Goal: Information Seeking & Learning: Learn about a topic

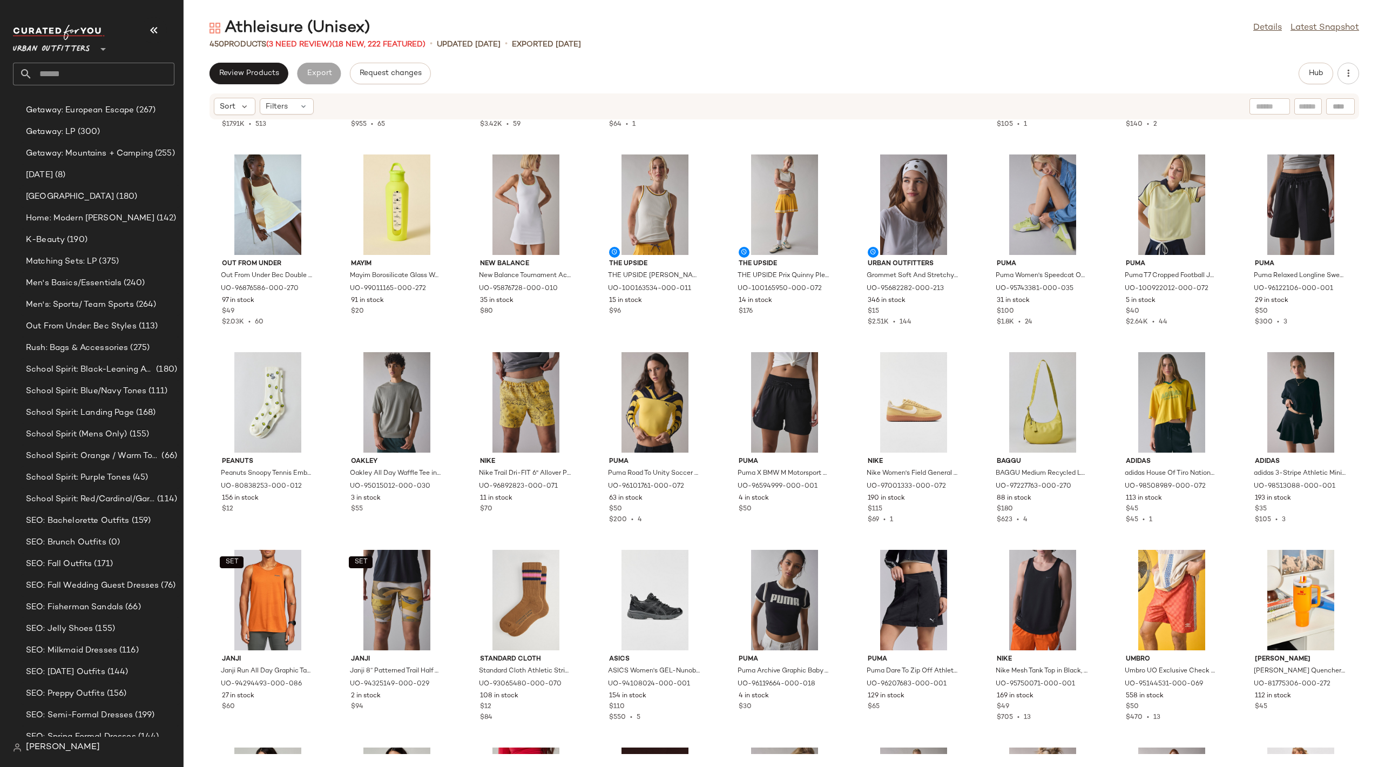
scroll to position [1641, 0]
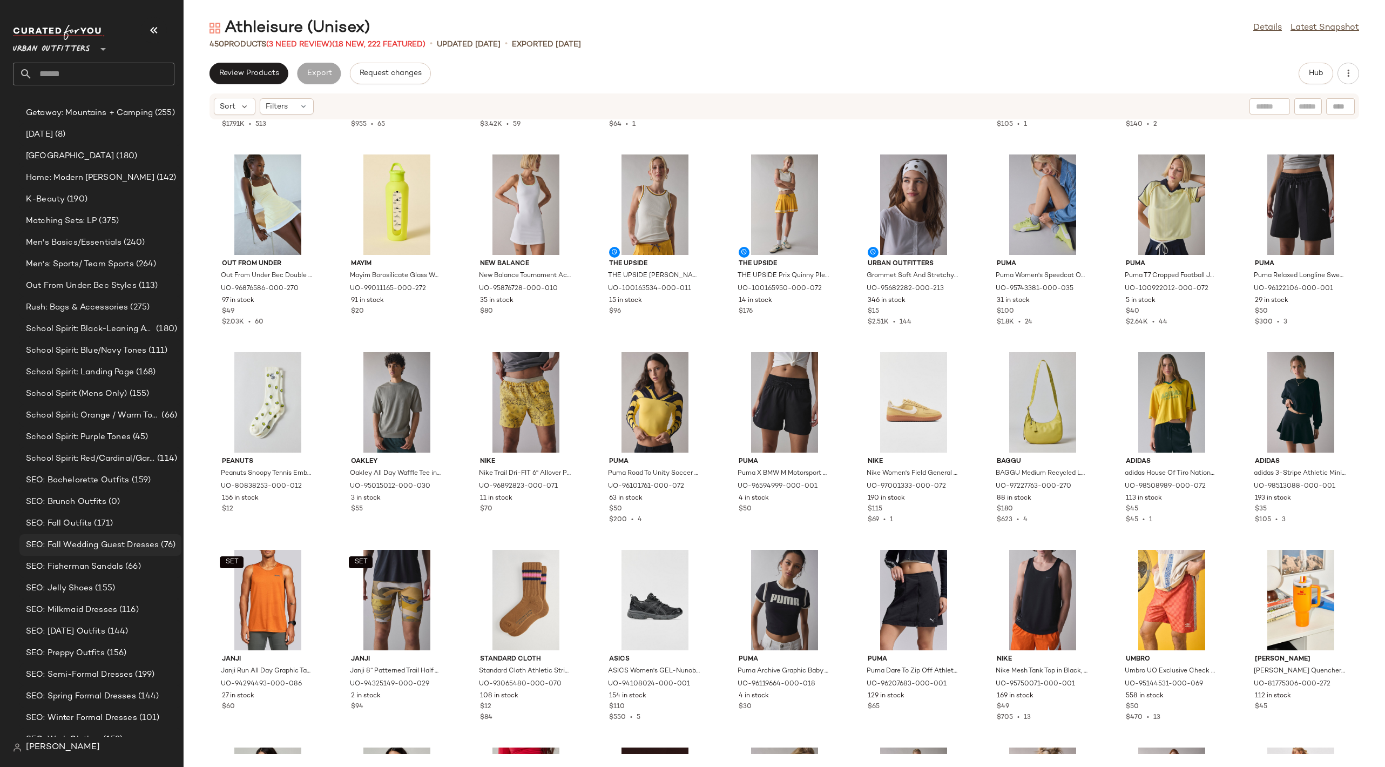
click at [78, 553] on div "SEO: Fall Wedding Guest Dresses (76)" at bounding box center [100, 545] width 162 height 22
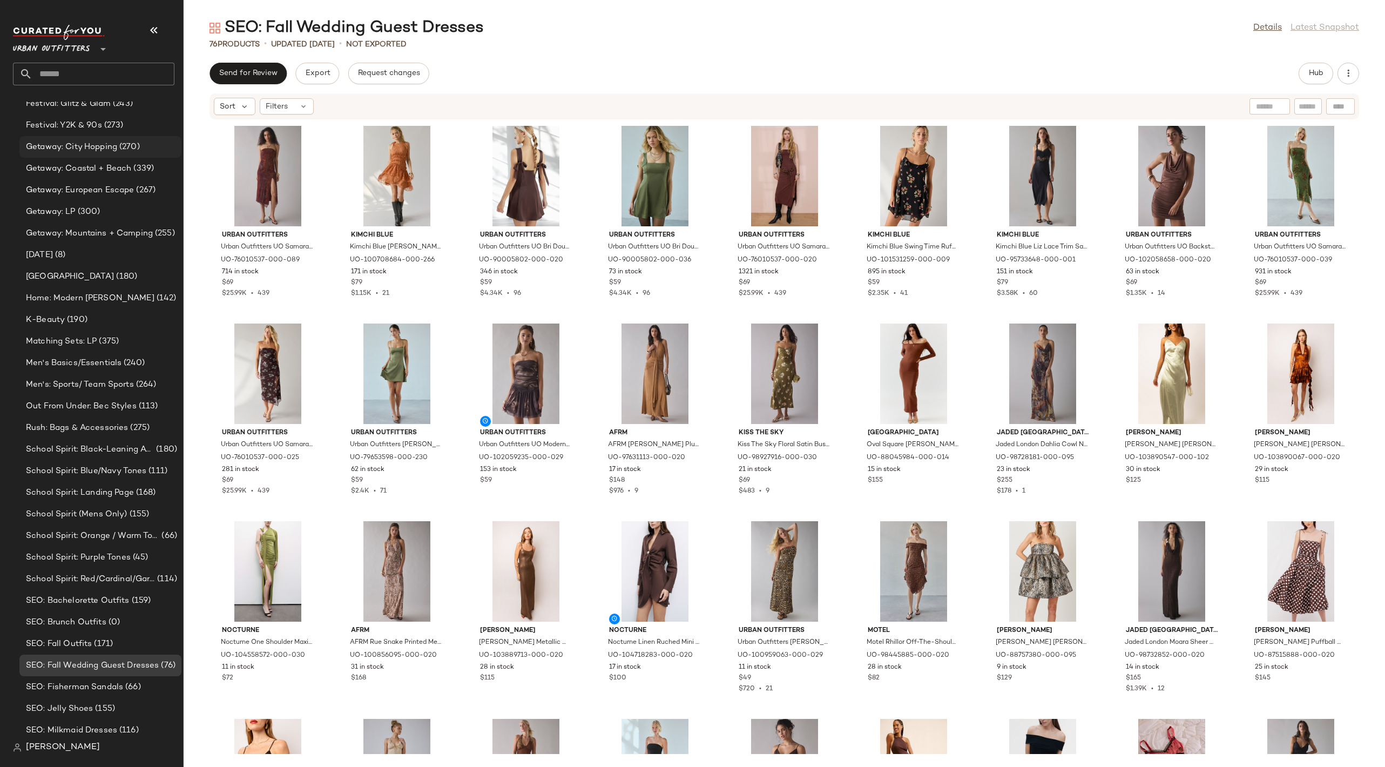
scroll to position [2637, 0]
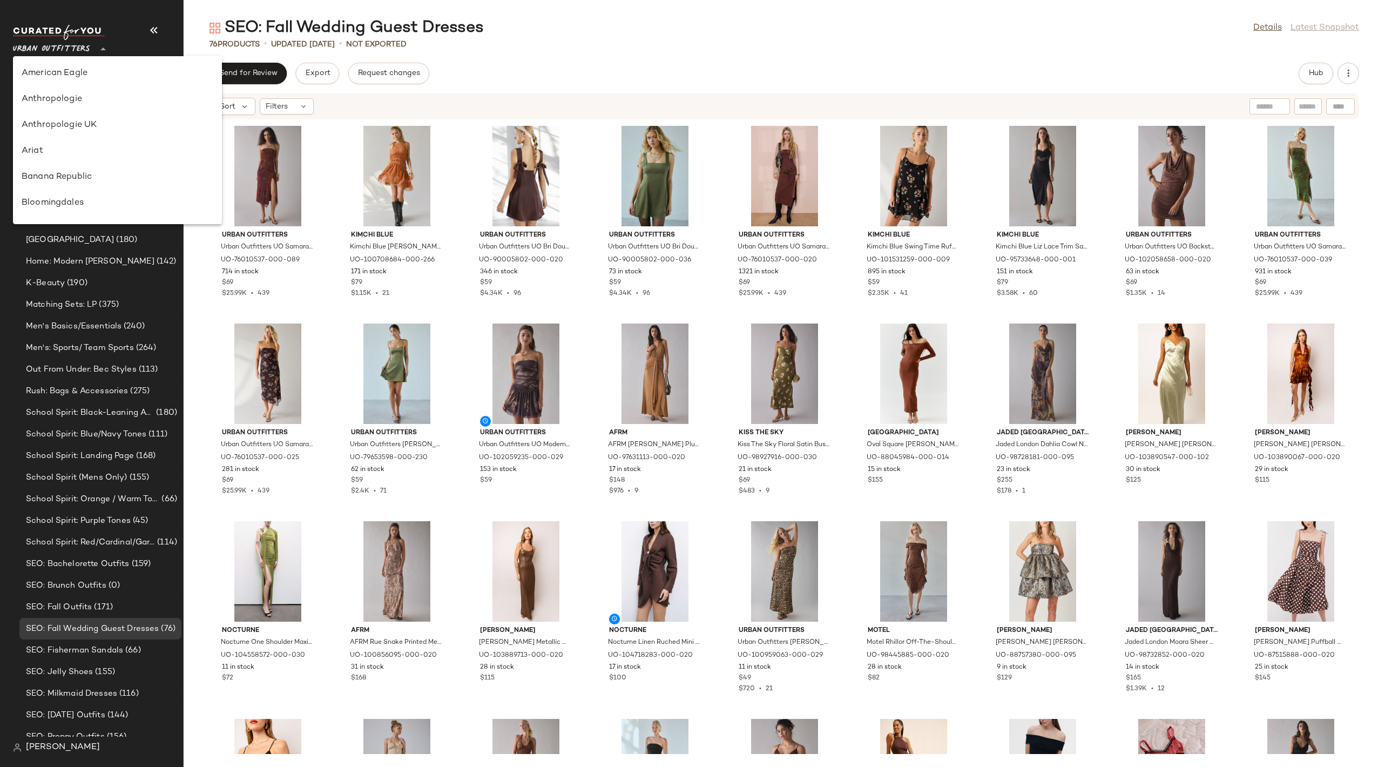
click at [71, 52] on span "Urban Outfitters" at bounding box center [51, 46] width 77 height 19
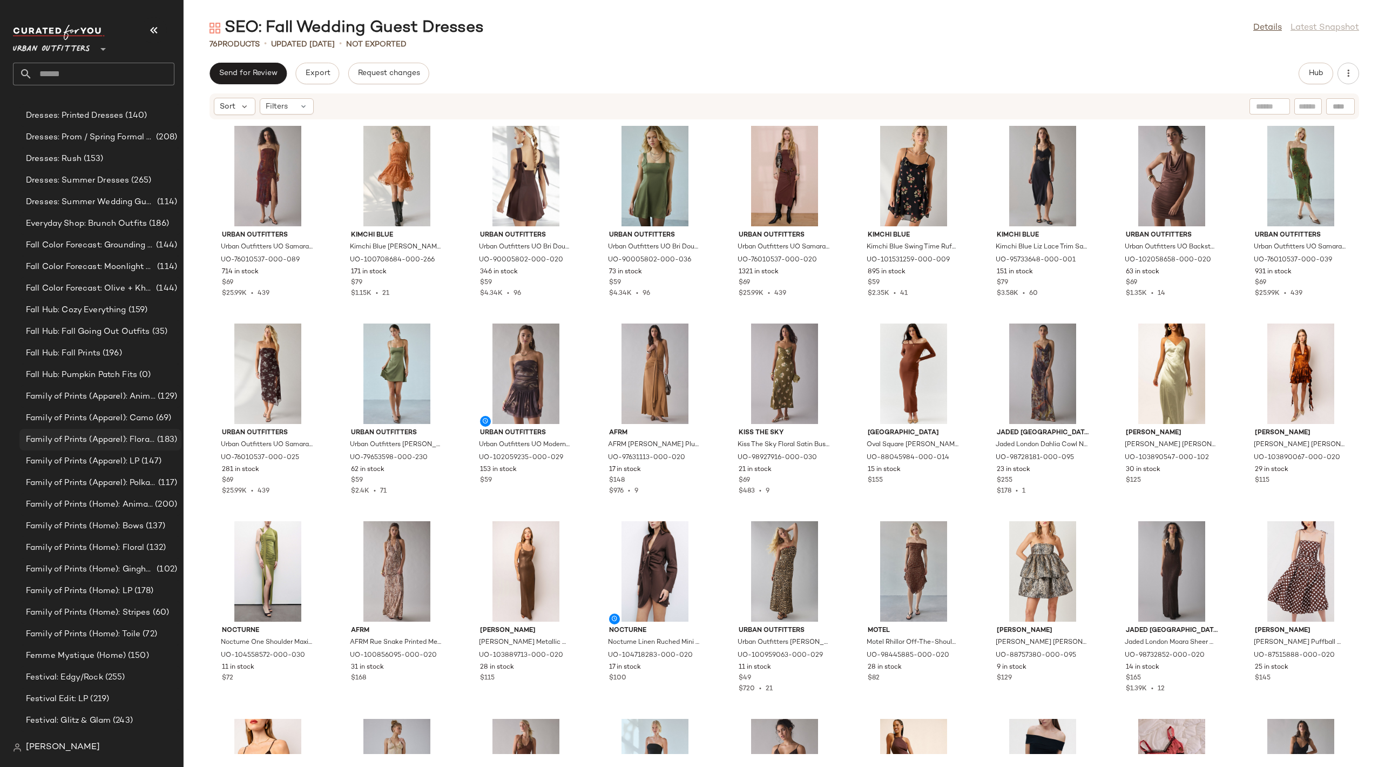
scroll to position [870, 0]
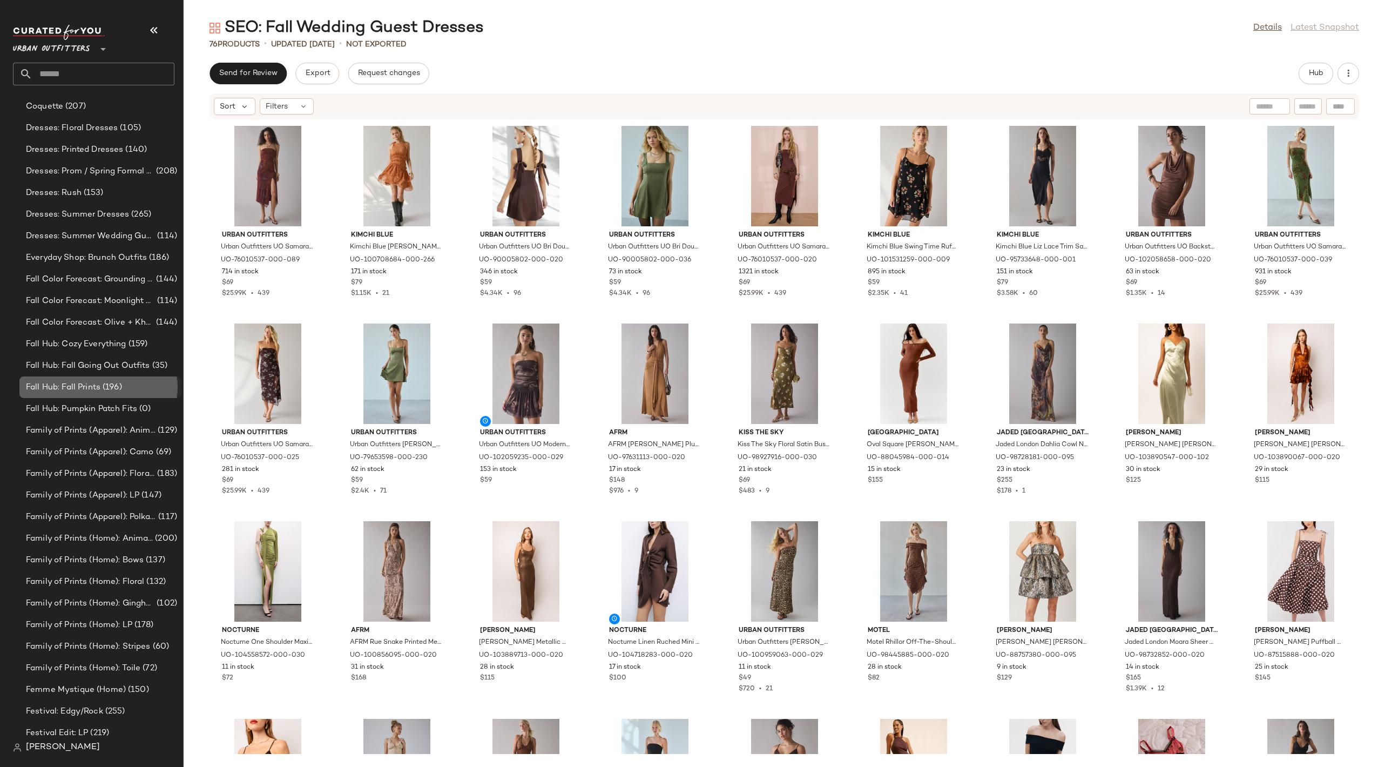
click at [116, 395] on div "Fall Hub: Fall Prints (196)" at bounding box center [100, 387] width 162 height 22
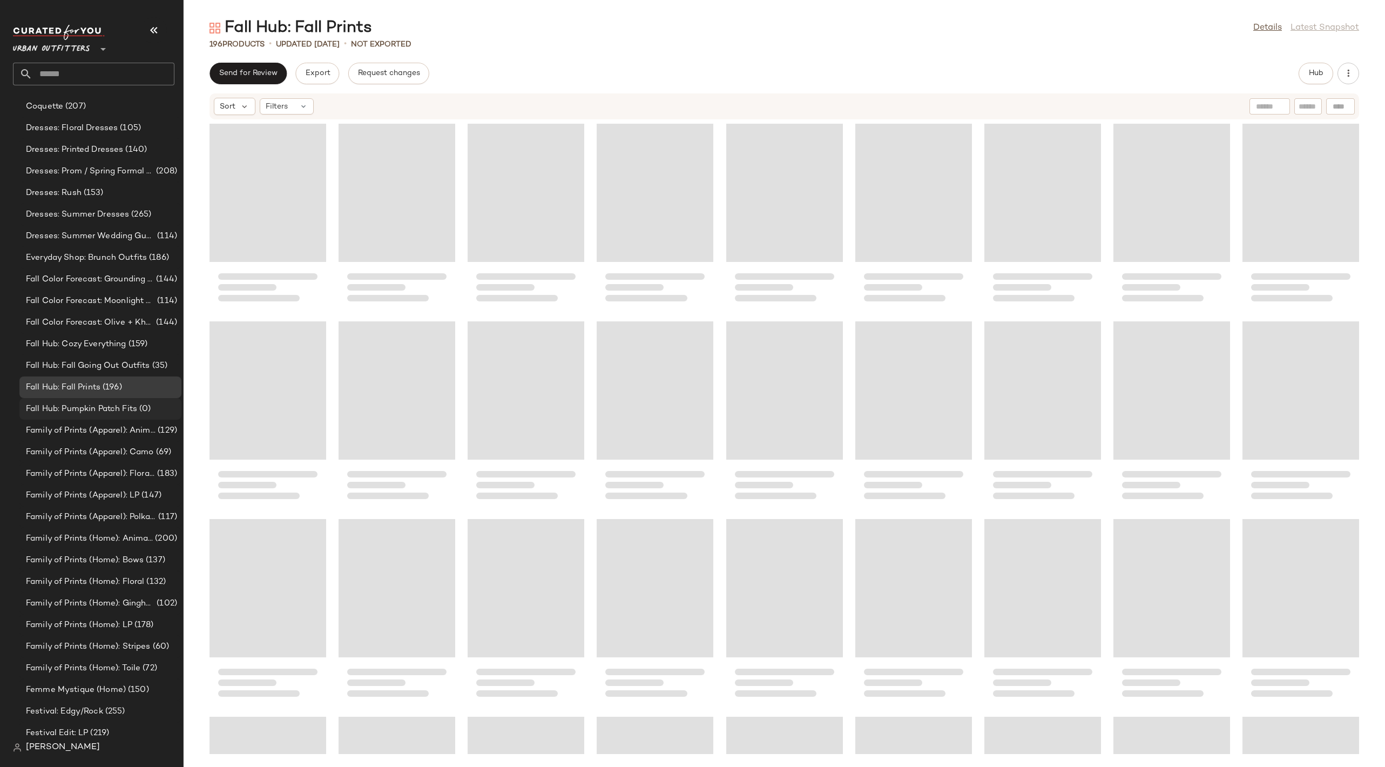
click at [113, 408] on span "Fall Hub: Pumpkin Patch Fits" at bounding box center [81, 409] width 111 height 12
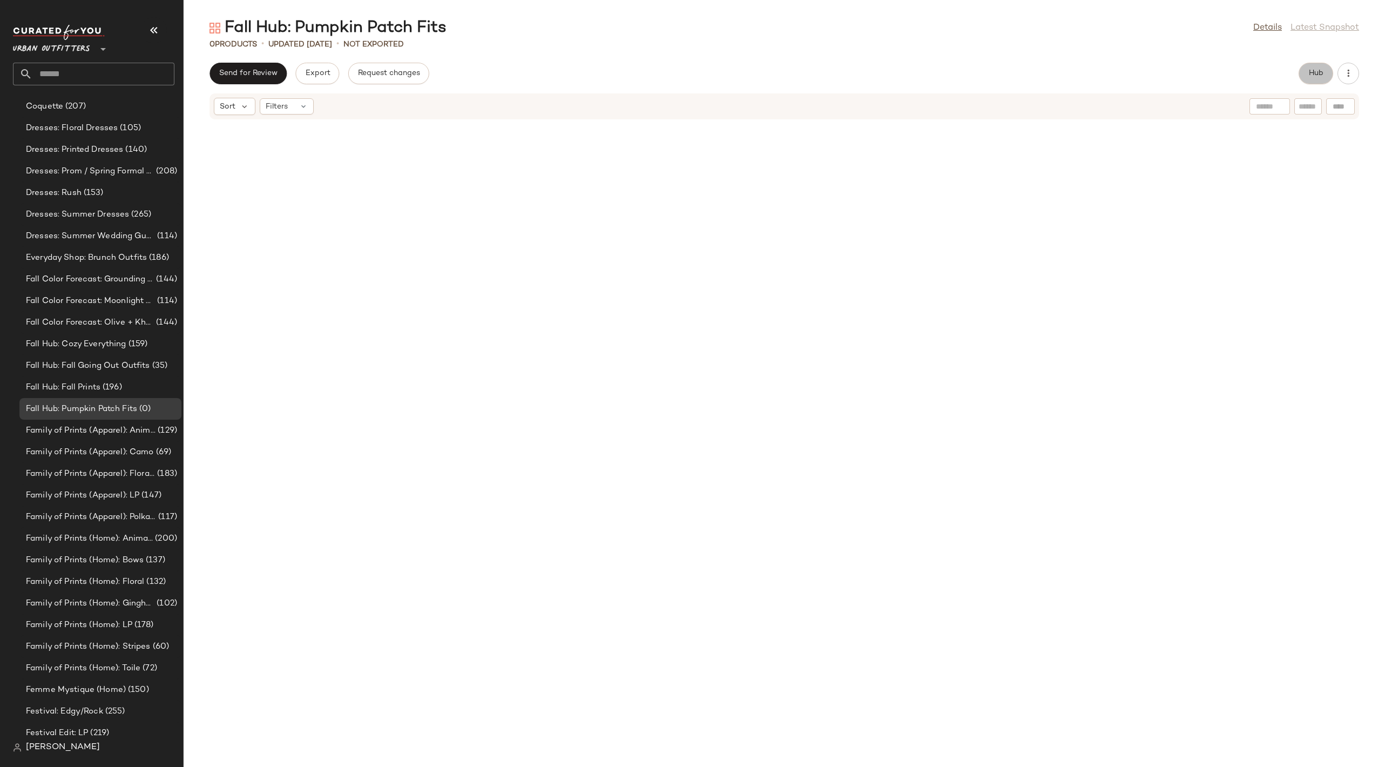
click at [1306, 73] on button "Hub" at bounding box center [1316, 74] width 35 height 22
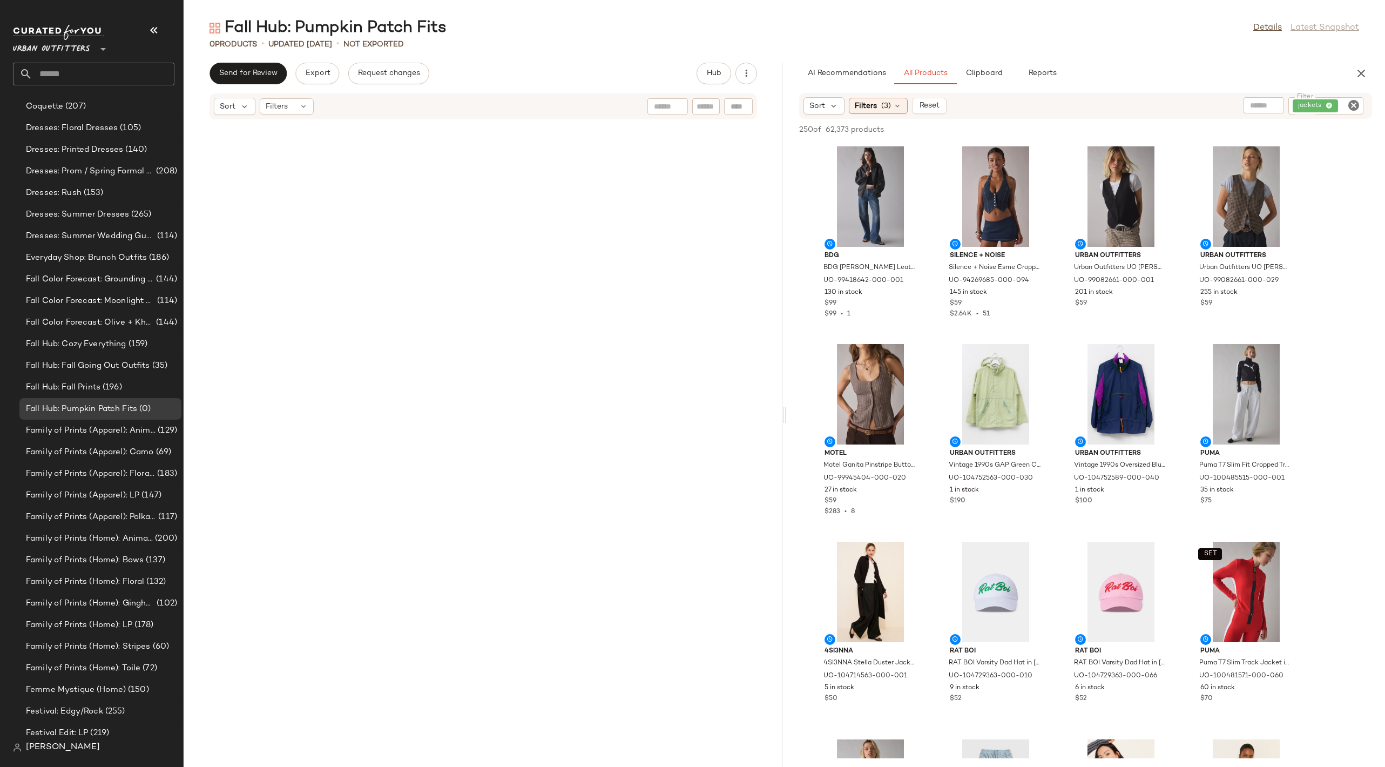
click at [1351, 104] on icon "Clear Filter" at bounding box center [1353, 105] width 13 height 13
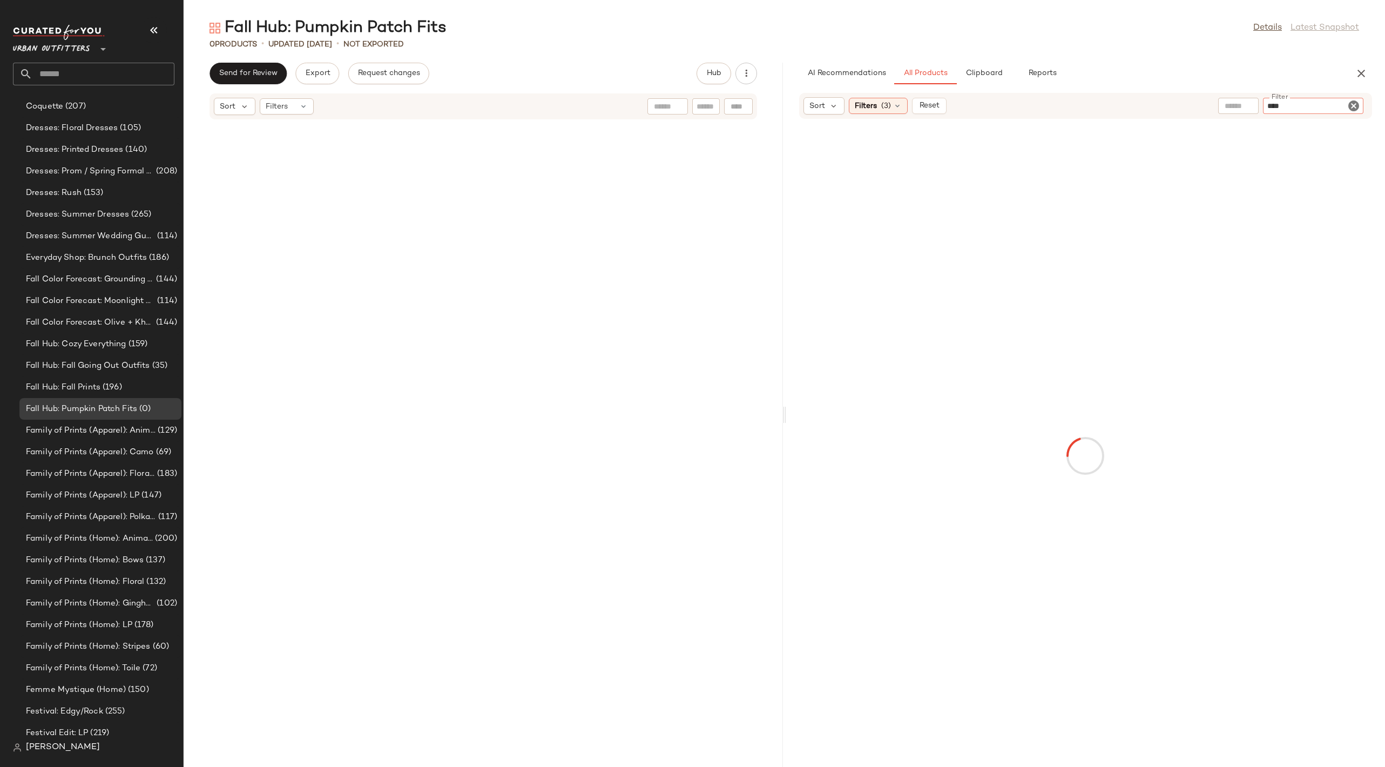
type input "*****"
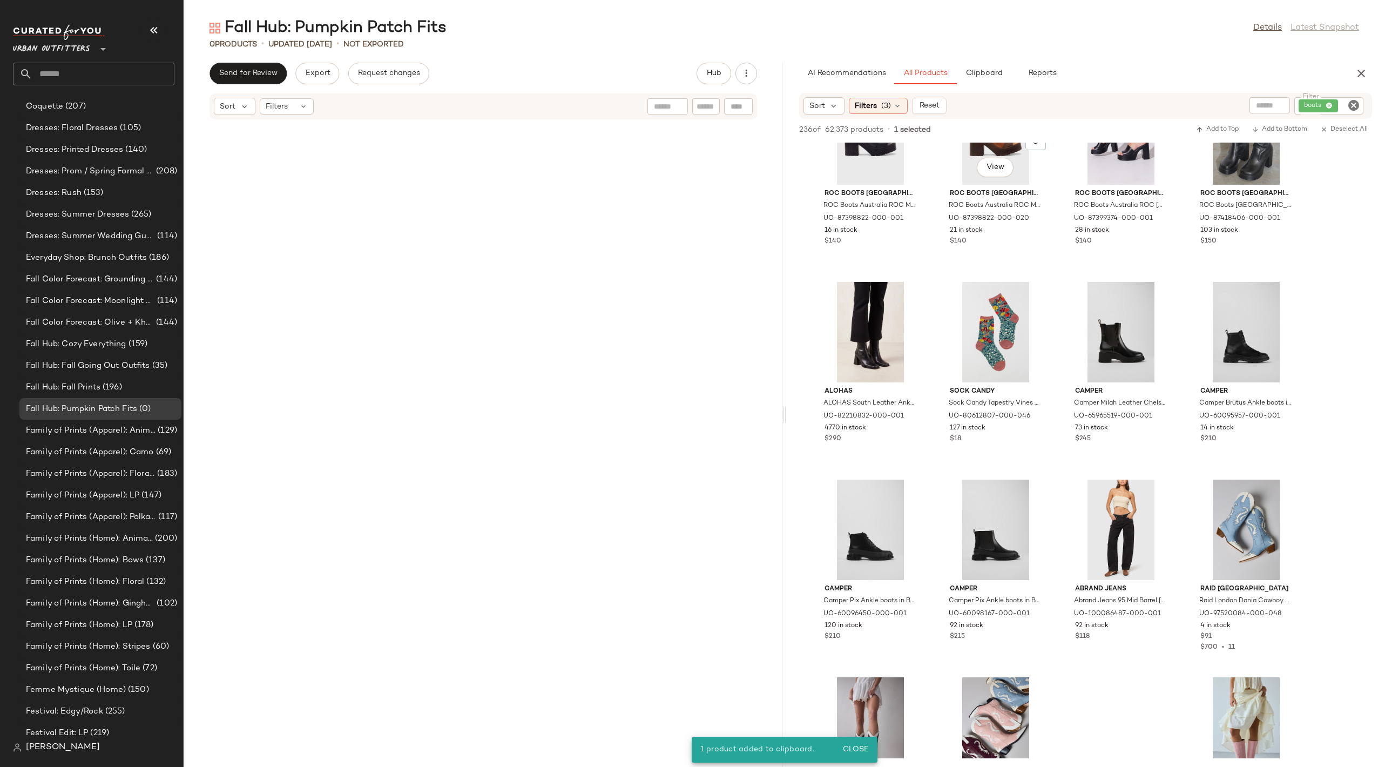
scroll to position [8562, 0]
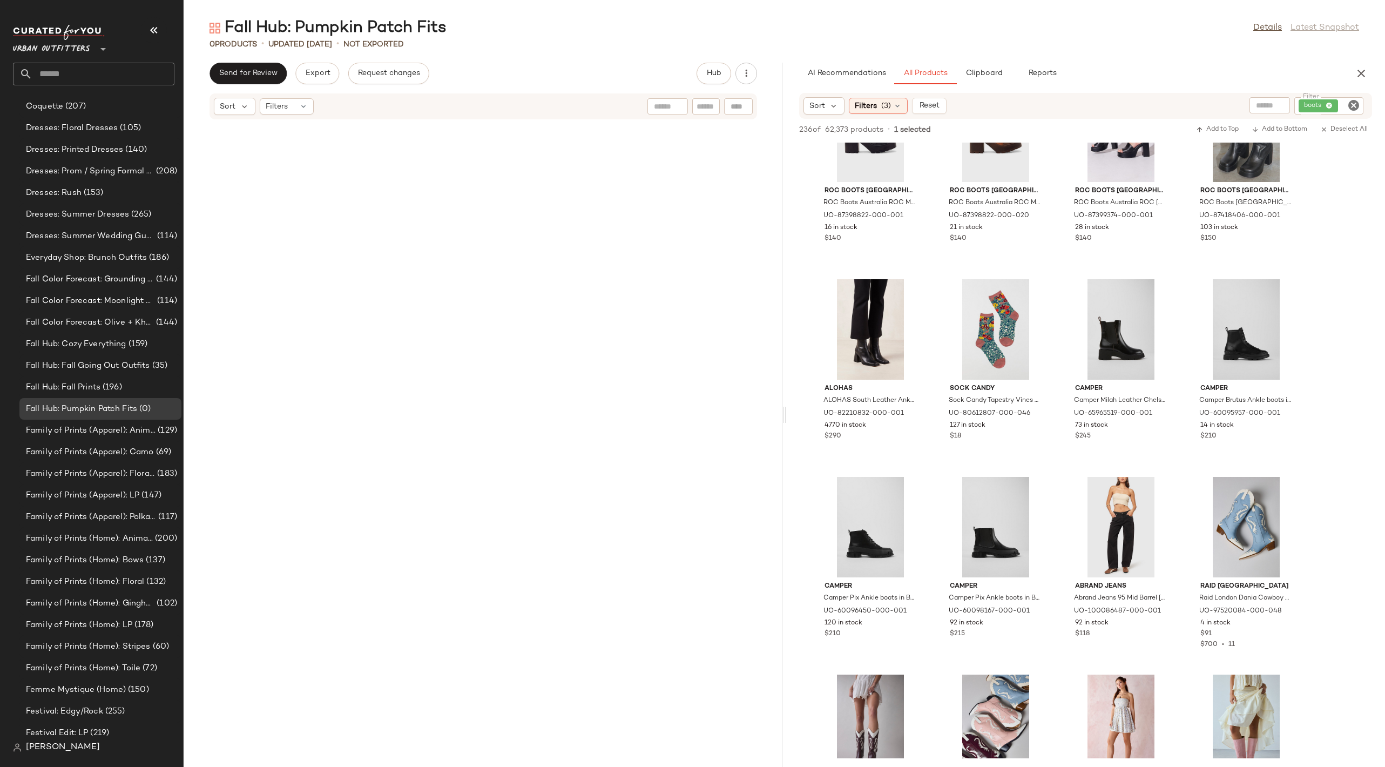
drag, startPoint x: 1236, startPoint y: 396, endPoint x: 1016, endPoint y: 11, distance: 443.6
click at [1353, 110] on icon "Clear Filter" at bounding box center [1353, 105] width 13 height 13
type input "*****"
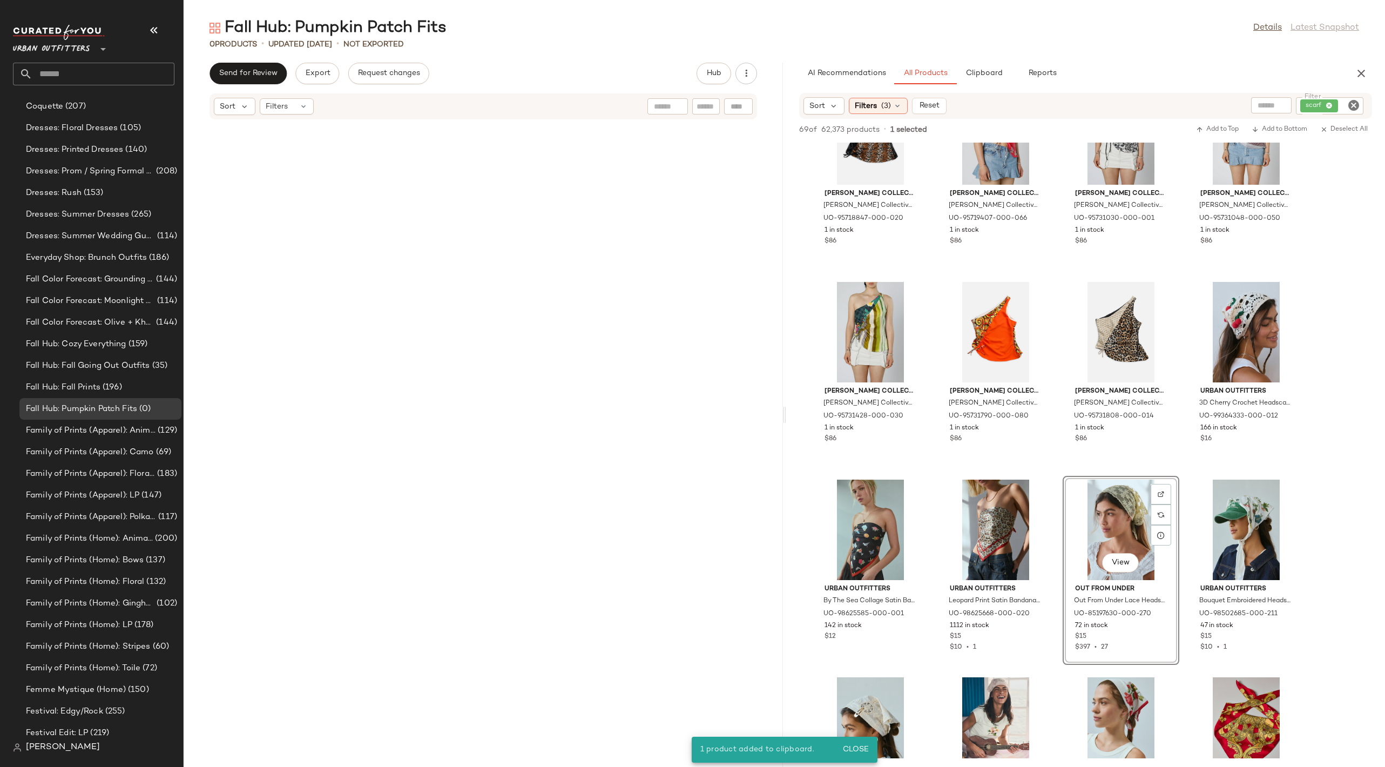
scroll to position [1643, 0]
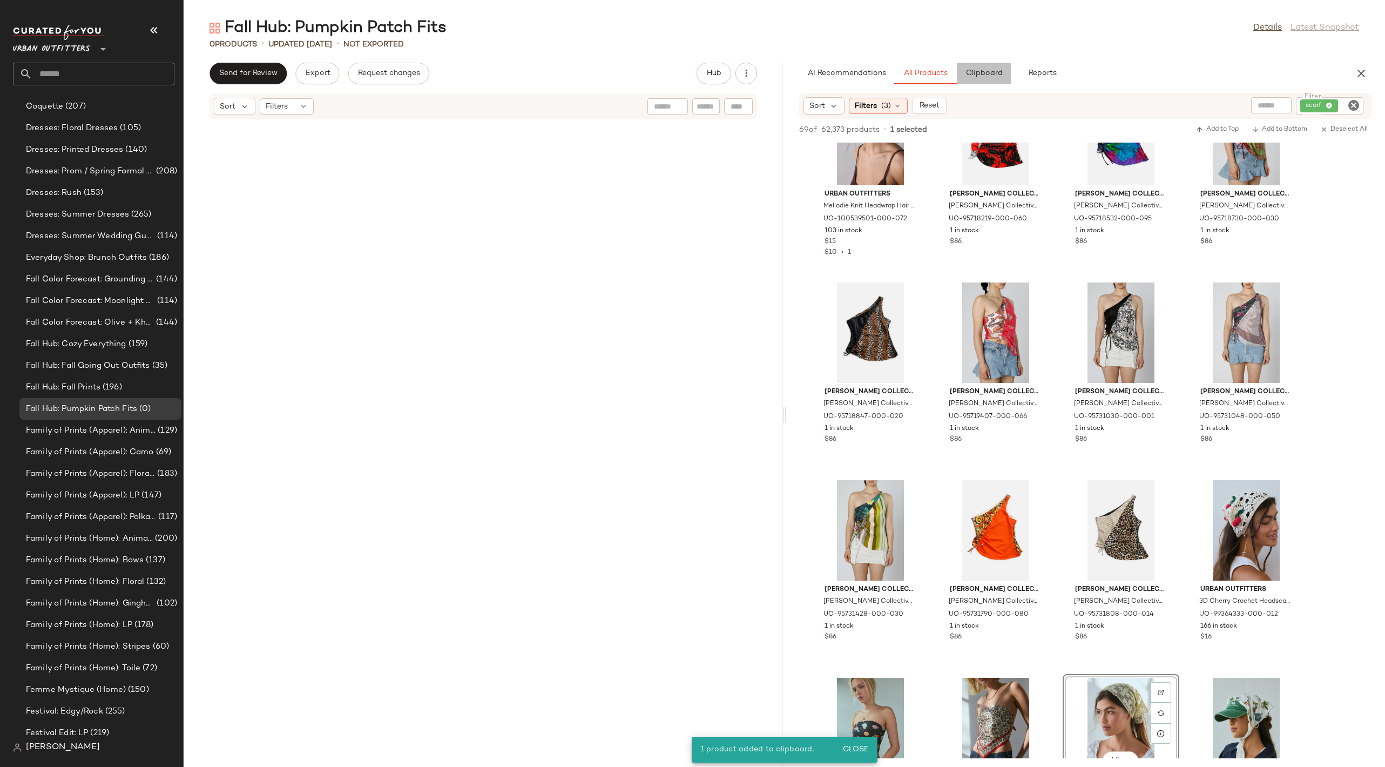
click at [988, 75] on span "Clipboard" at bounding box center [983, 73] width 37 height 9
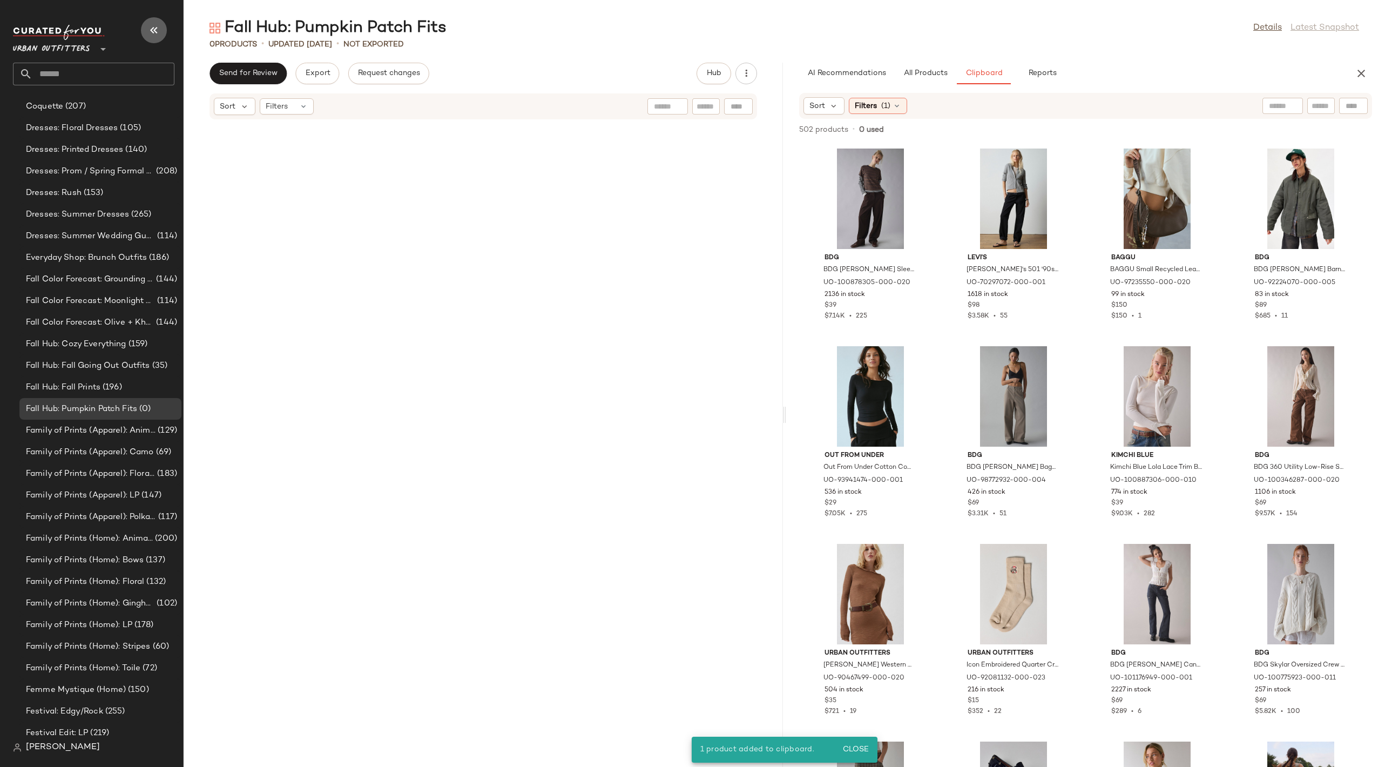
click at [156, 30] on icon "button" at bounding box center [153, 30] width 13 height 13
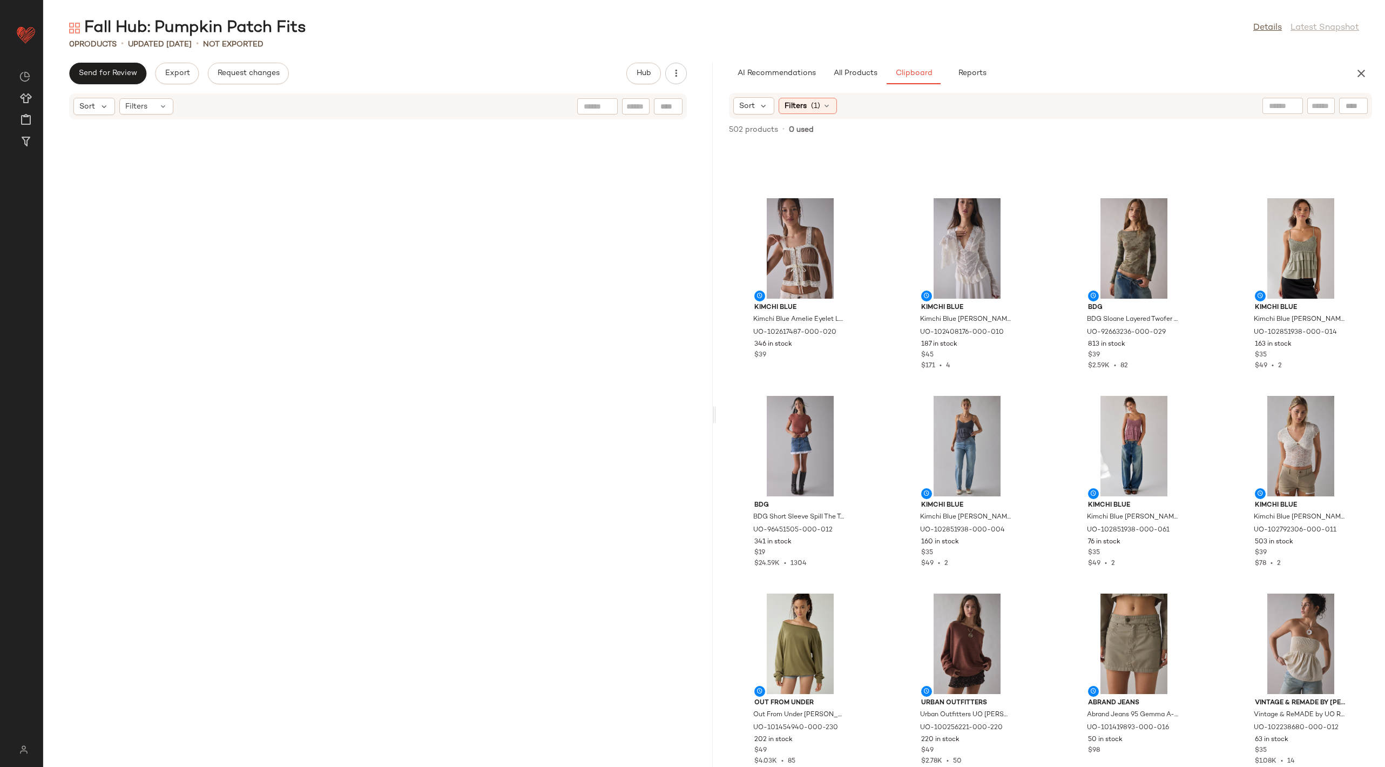
scroll to position [20706, 0]
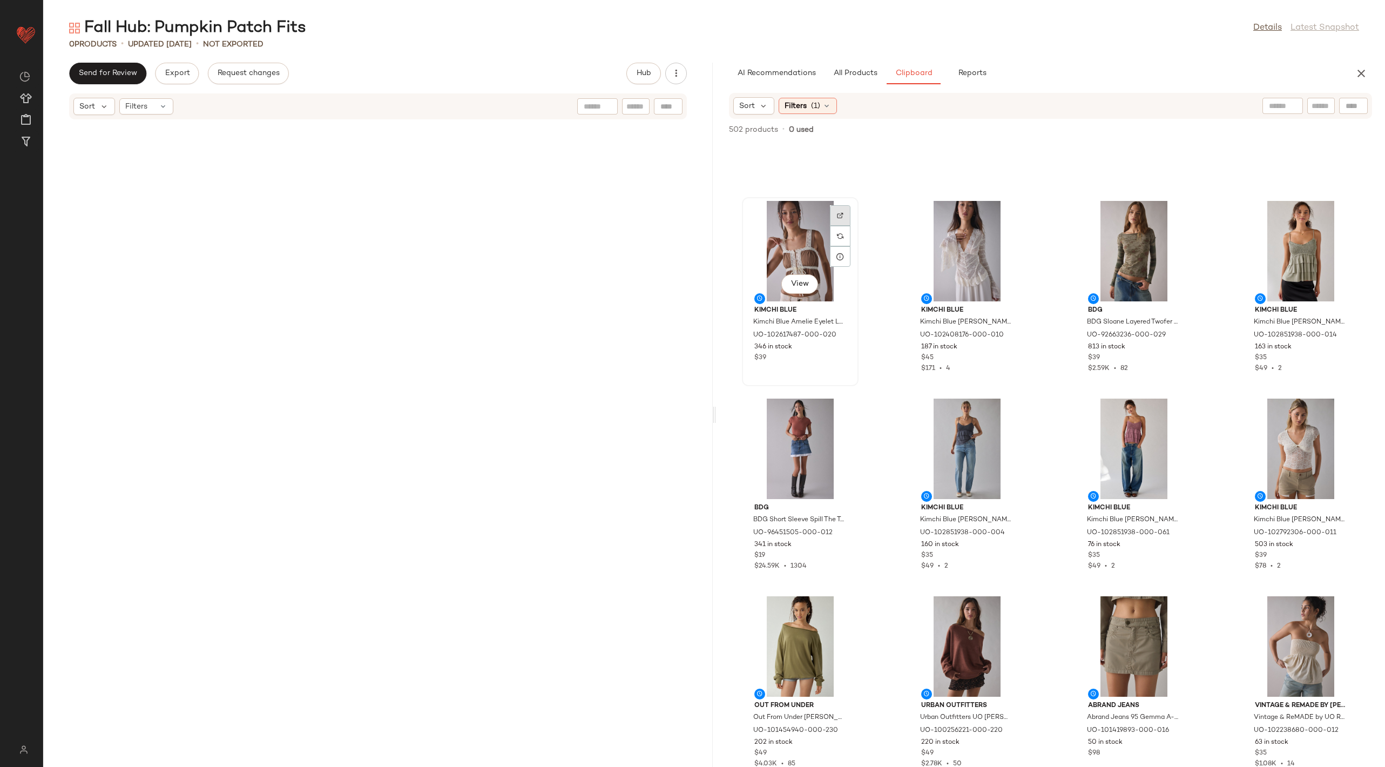
click at [843, 226] on div at bounding box center [840, 236] width 21 height 21
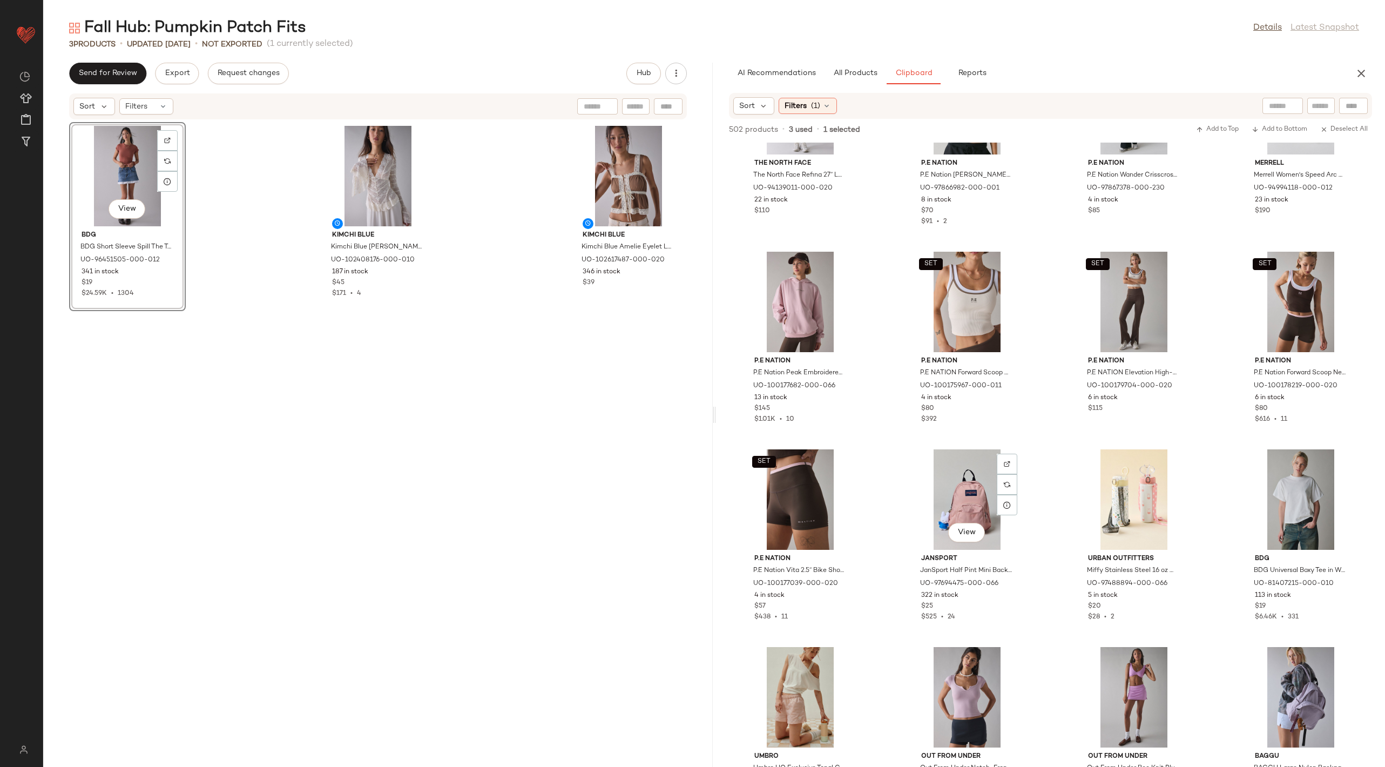
scroll to position [15281, 0]
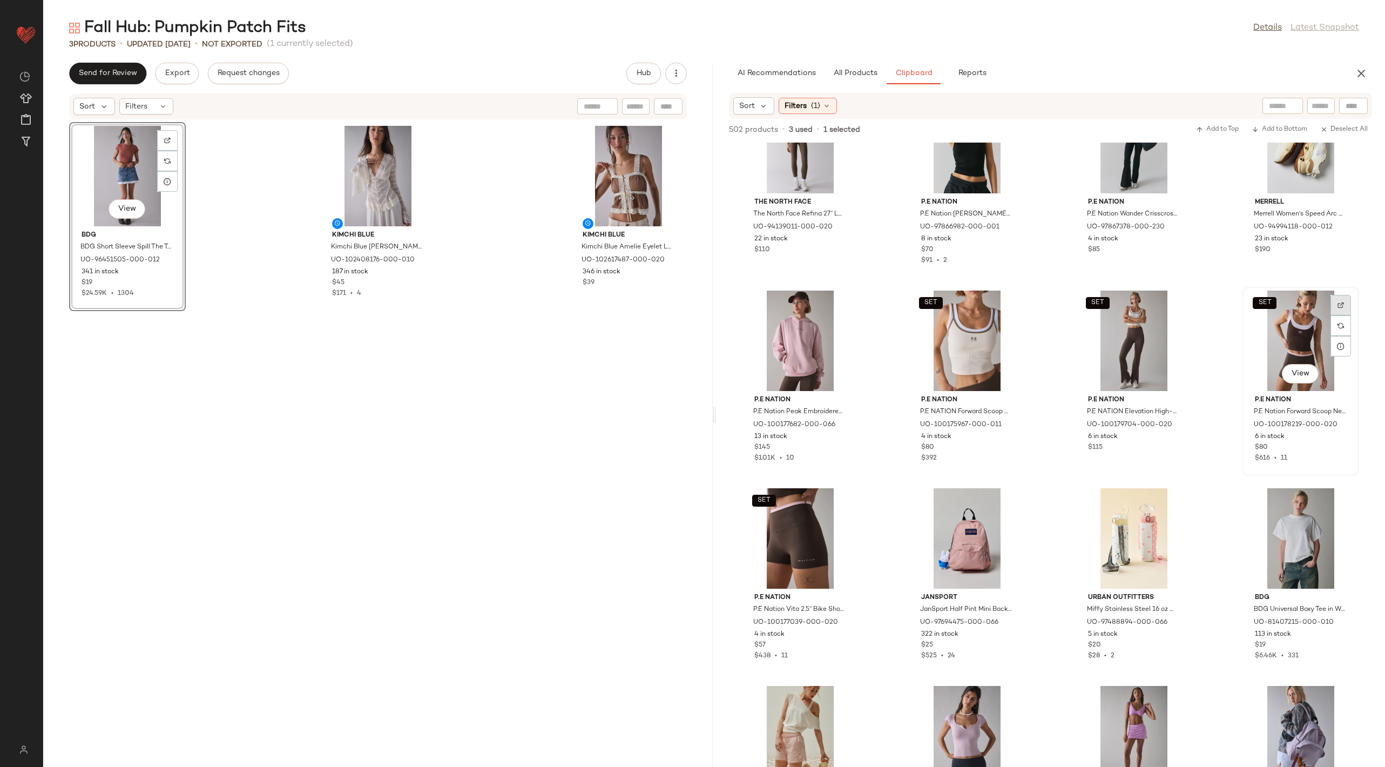
click at [1340, 315] on div at bounding box center [1340, 325] width 21 height 21
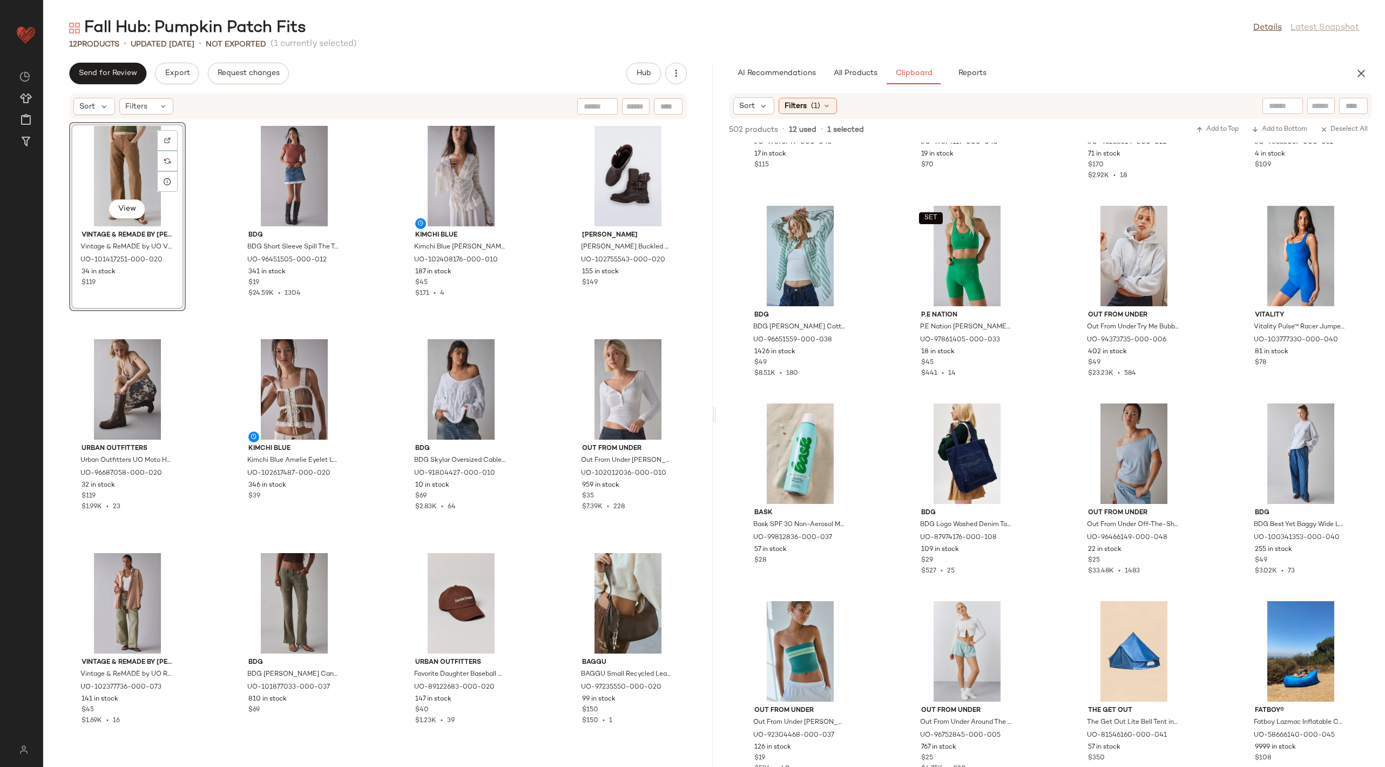
scroll to position [10822, 0]
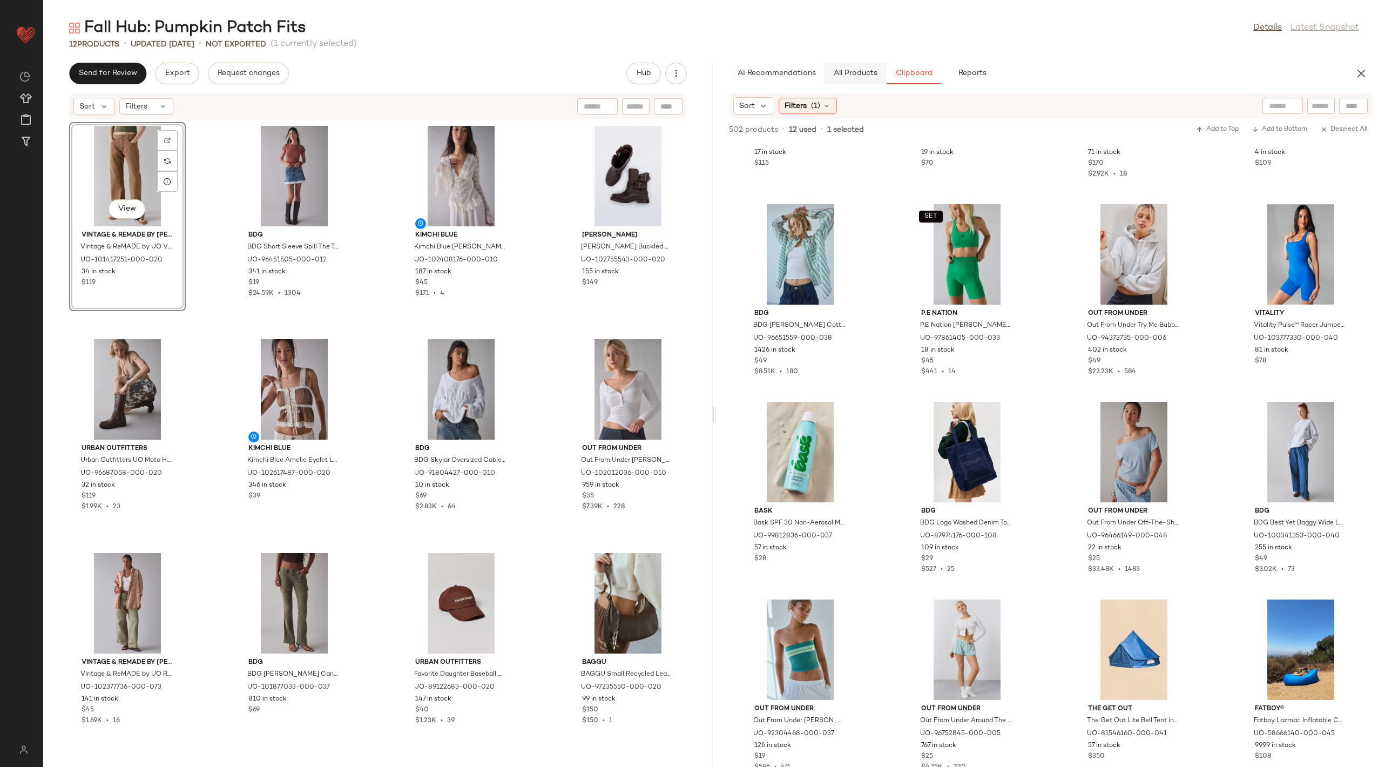
click at [850, 73] on span "All Products" at bounding box center [855, 73] width 44 height 9
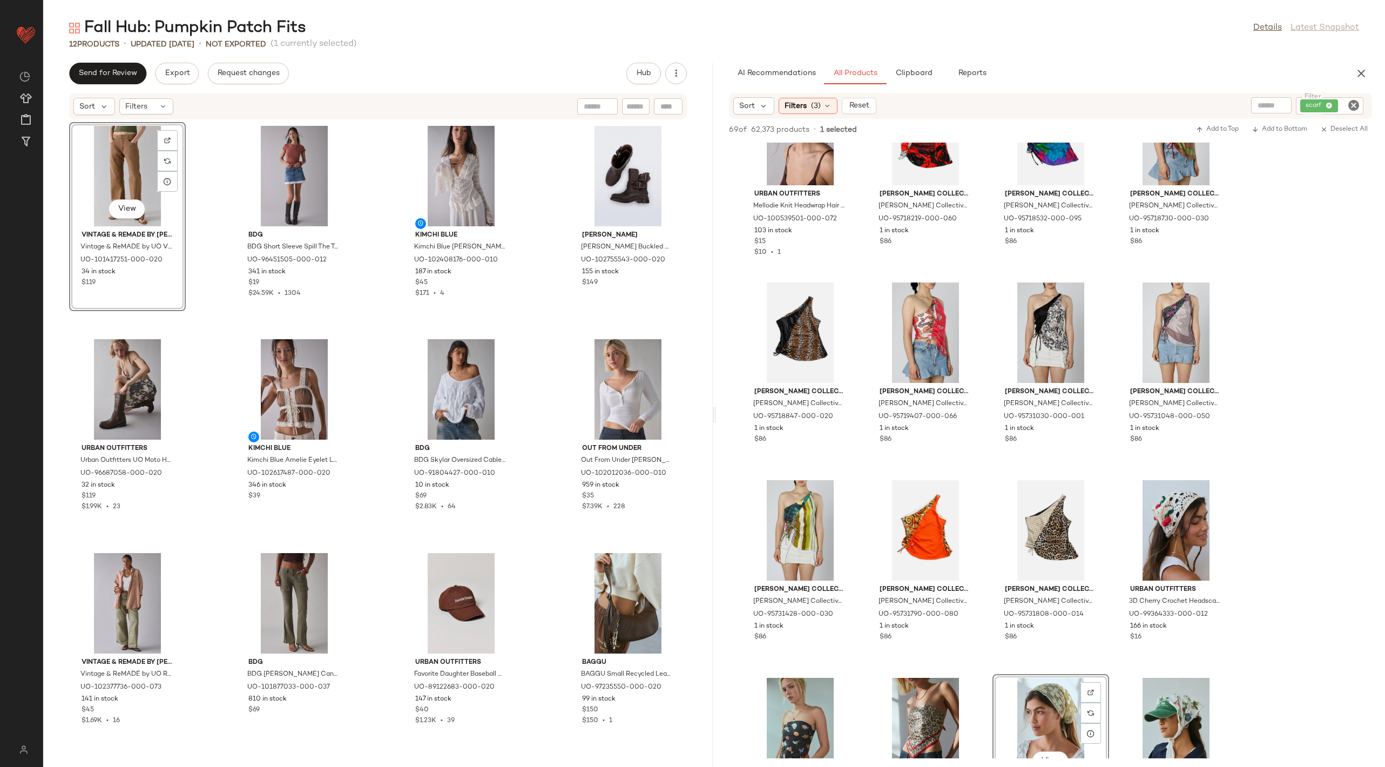
click at [1355, 107] on icon "Clear Filter" at bounding box center [1353, 105] width 13 height 13
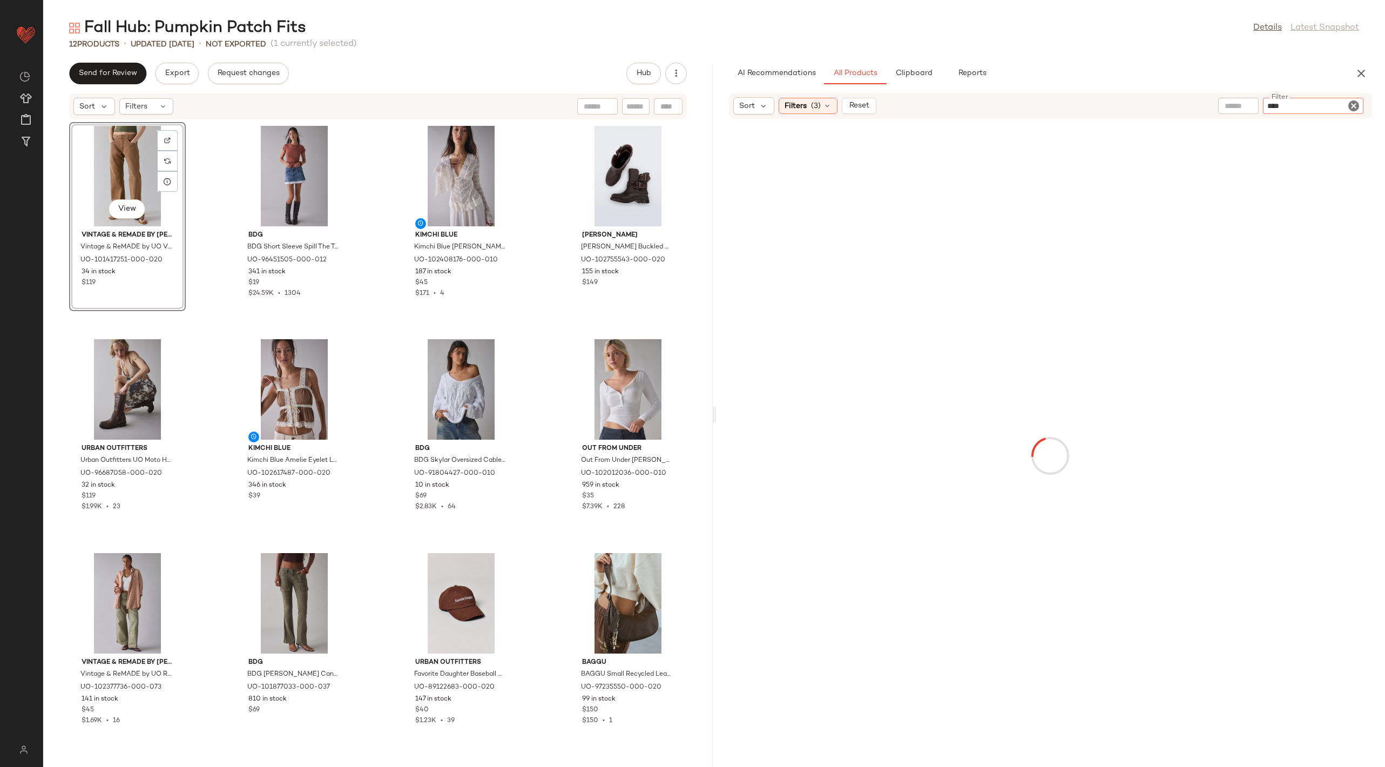
type input "*****"
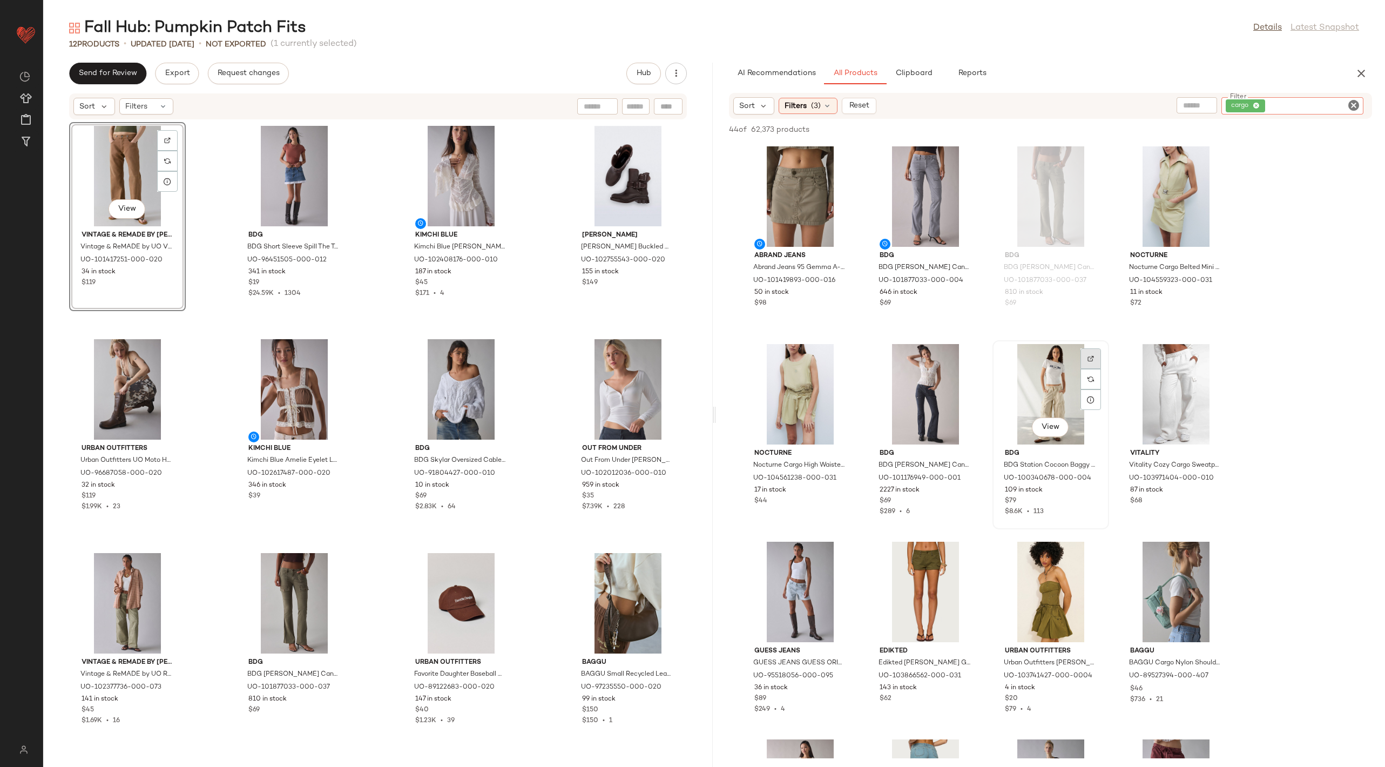
click at [1087, 369] on div at bounding box center [1090, 379] width 21 height 21
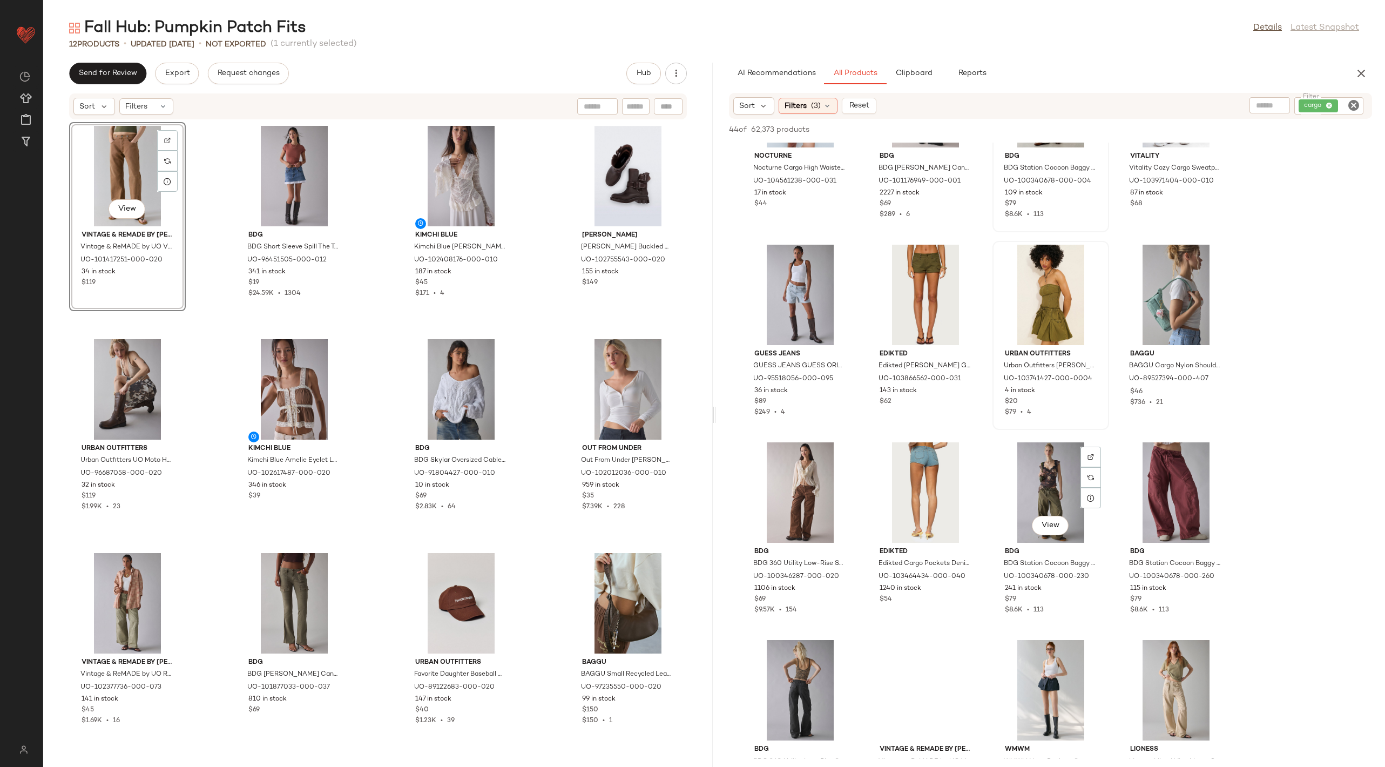
scroll to position [301, 0]
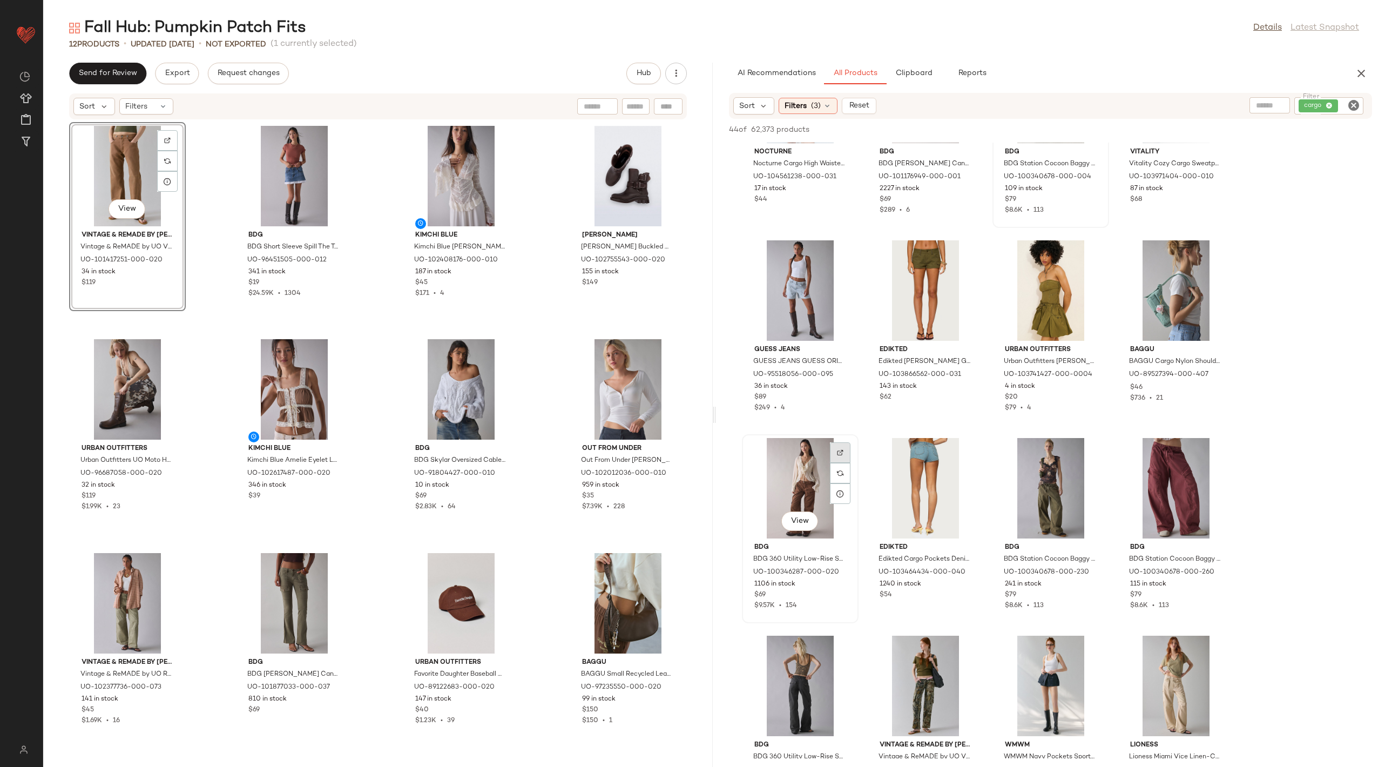
click at [839, 463] on div at bounding box center [840, 473] width 21 height 21
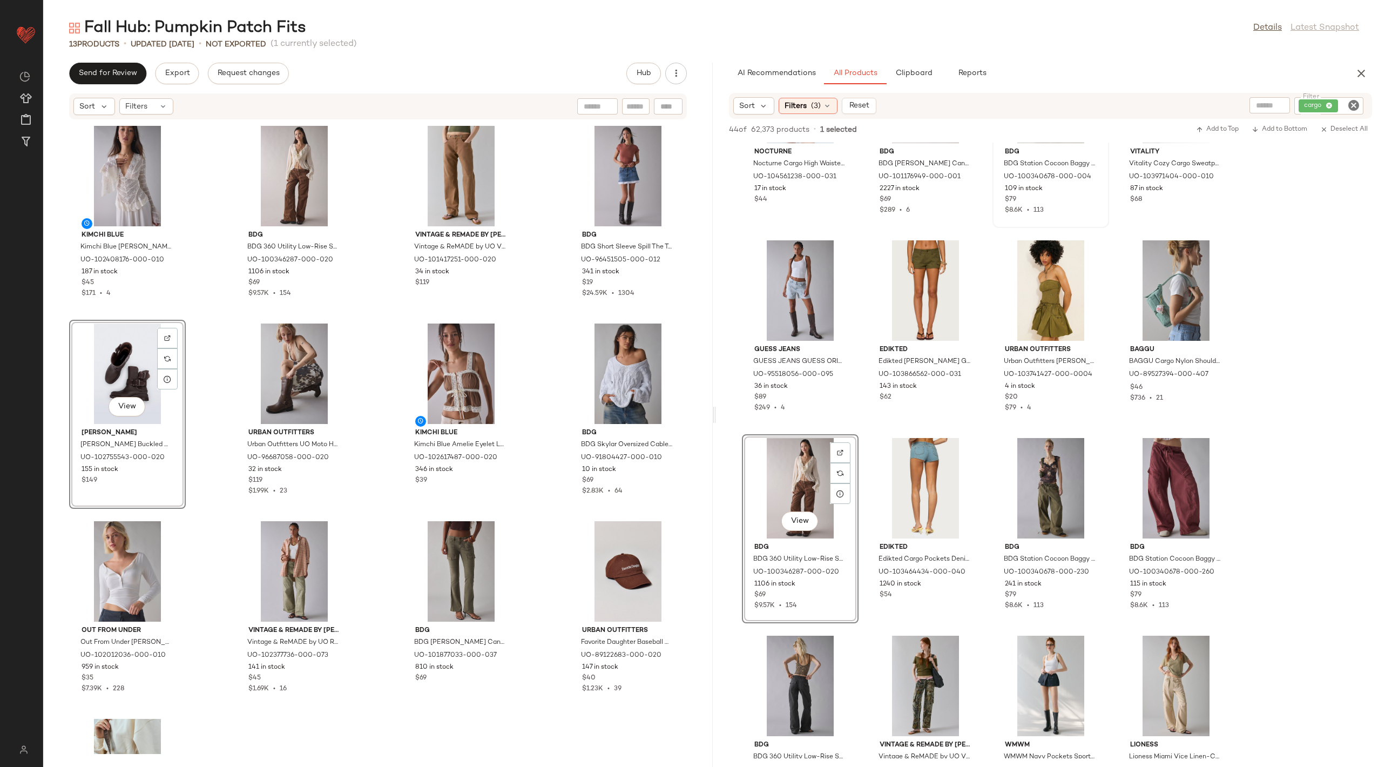
scroll to position [60, 0]
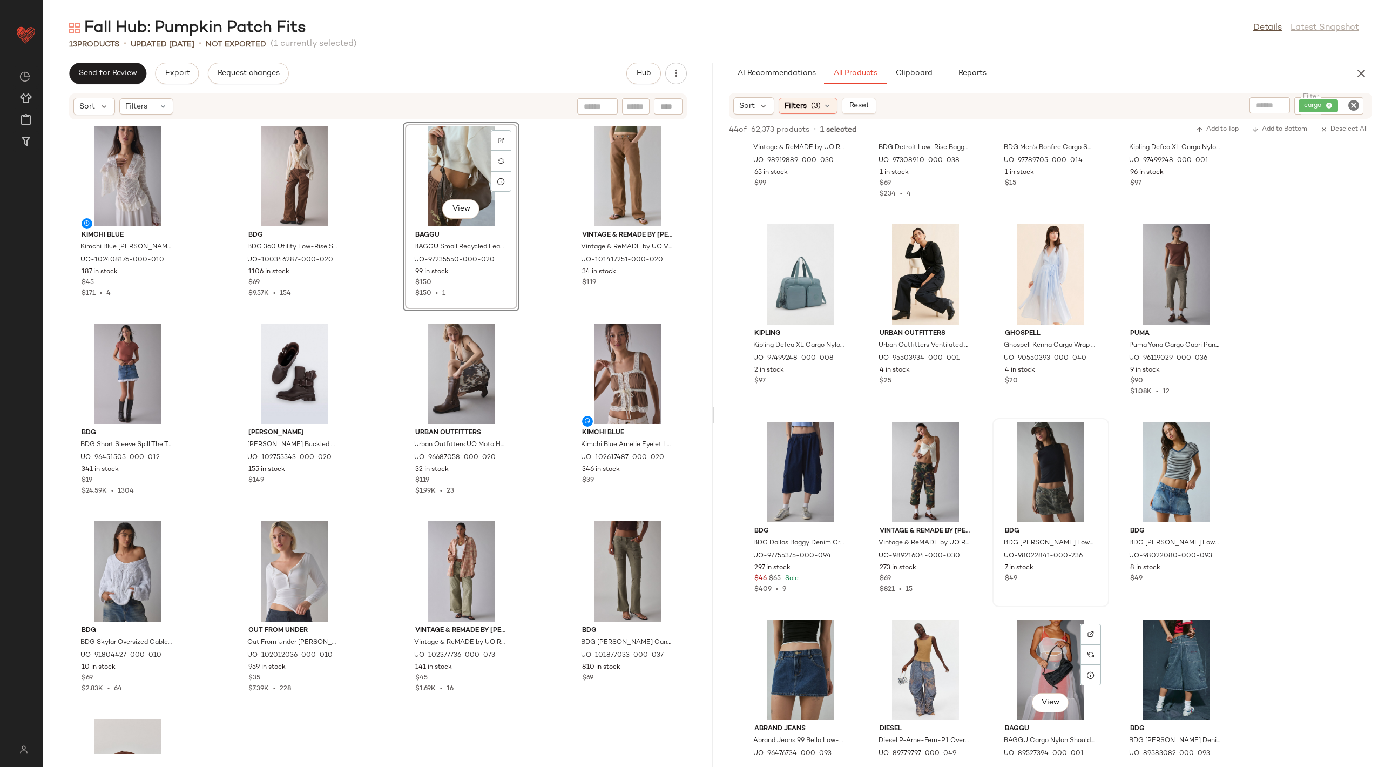
scroll to position [1505, 0]
click at [924, 71] on span "Clipboard" at bounding box center [913, 73] width 37 height 9
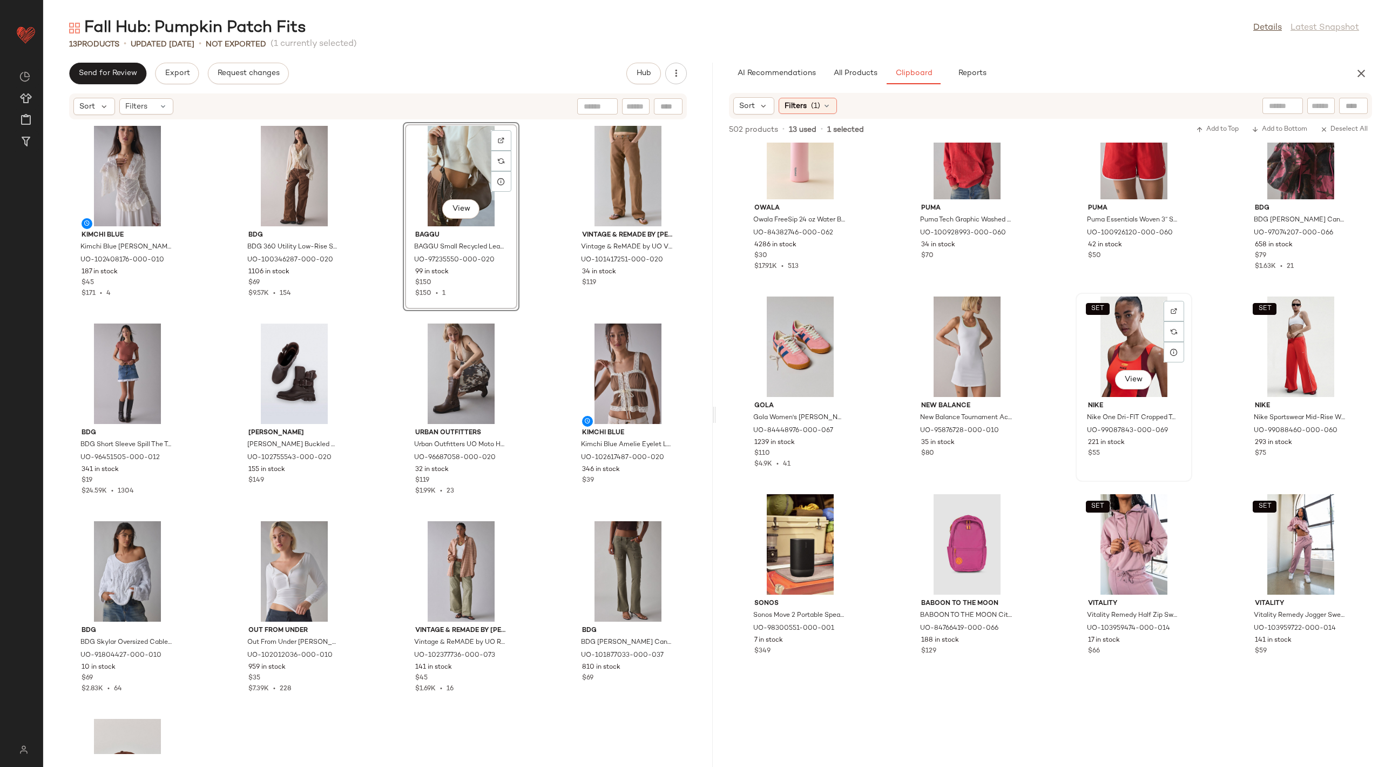
scroll to position [18244, 0]
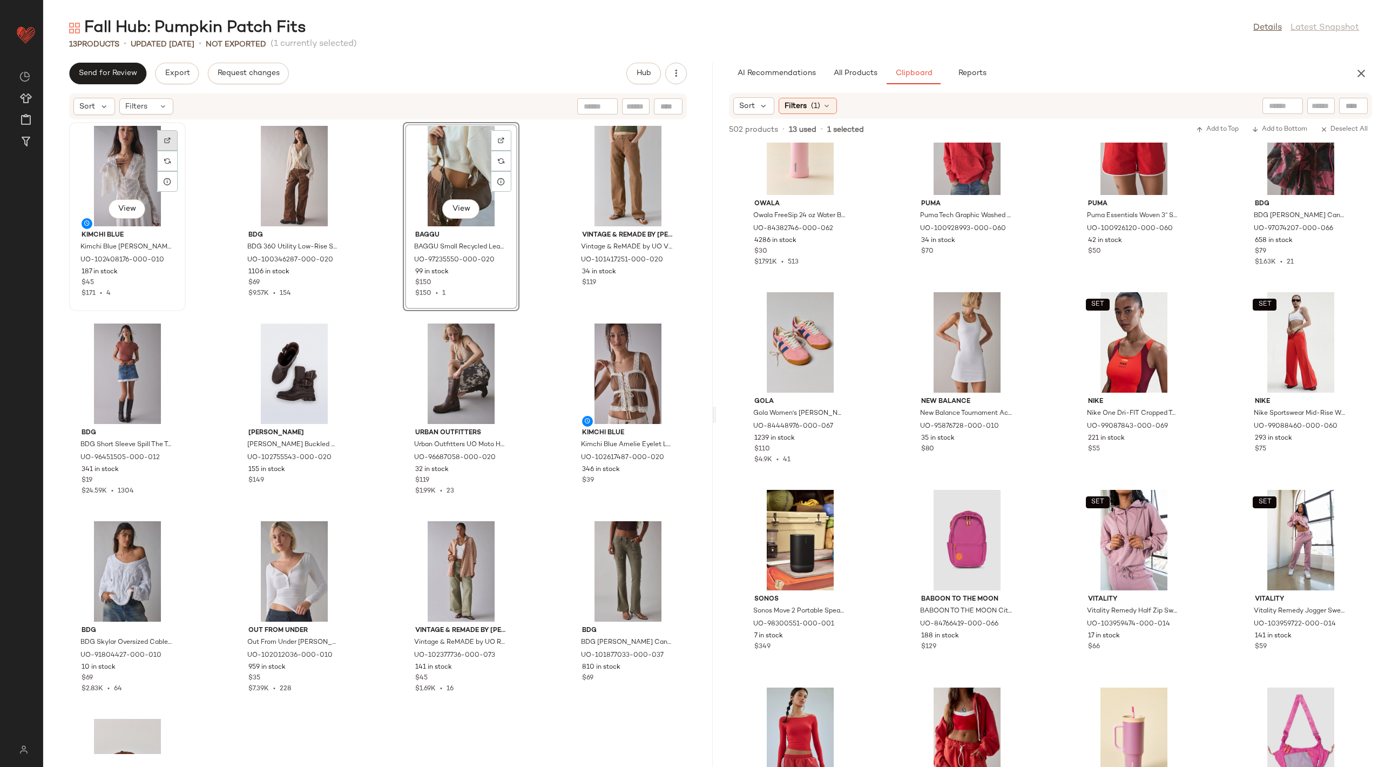
click at [166, 140] on img at bounding box center [167, 140] width 6 height 6
click at [1328, 107] on input "Filter" at bounding box center [1285, 105] width 92 height 11
click at [862, 78] on button "All Products" at bounding box center [855, 74] width 63 height 22
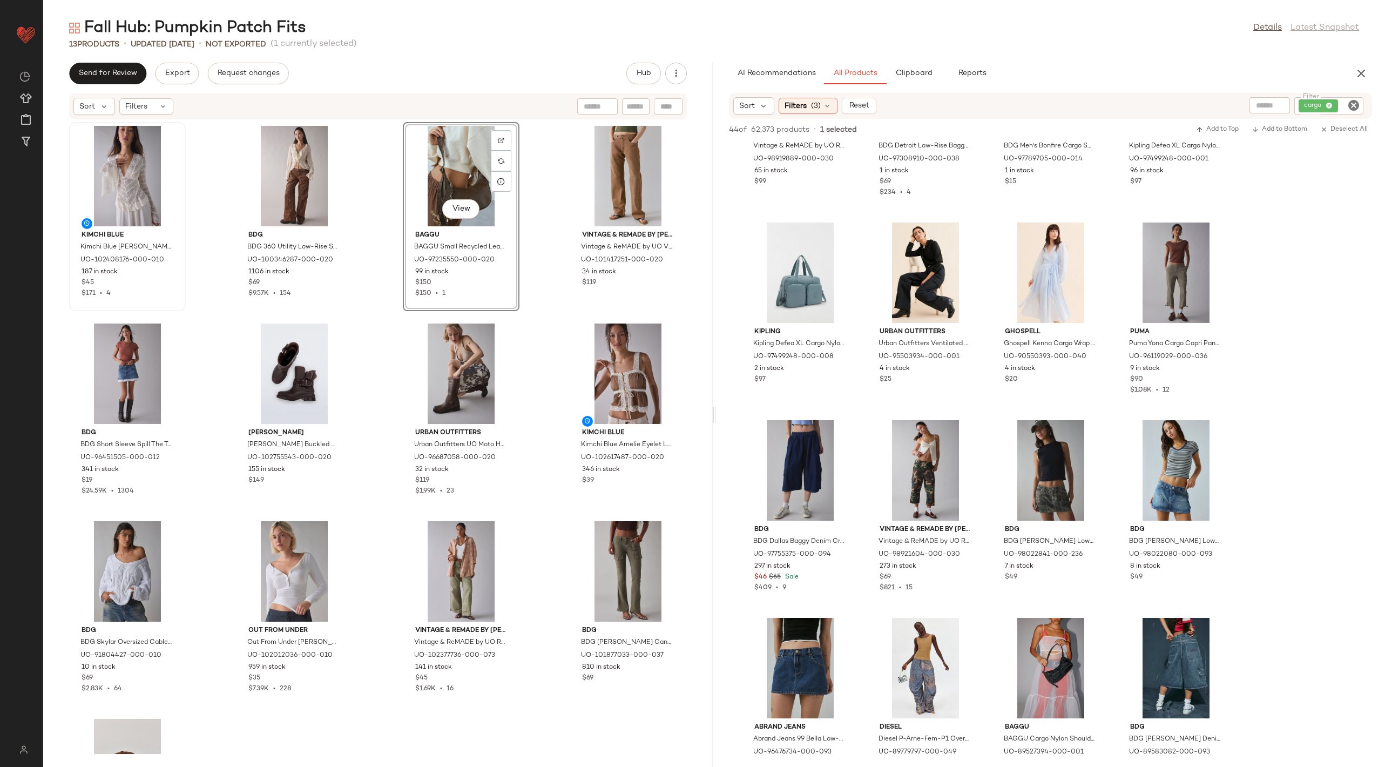
click at [1355, 107] on icon "Clear Filter" at bounding box center [1353, 105] width 13 height 13
click at [1320, 107] on input "Filter" at bounding box center [1313, 105] width 92 height 11
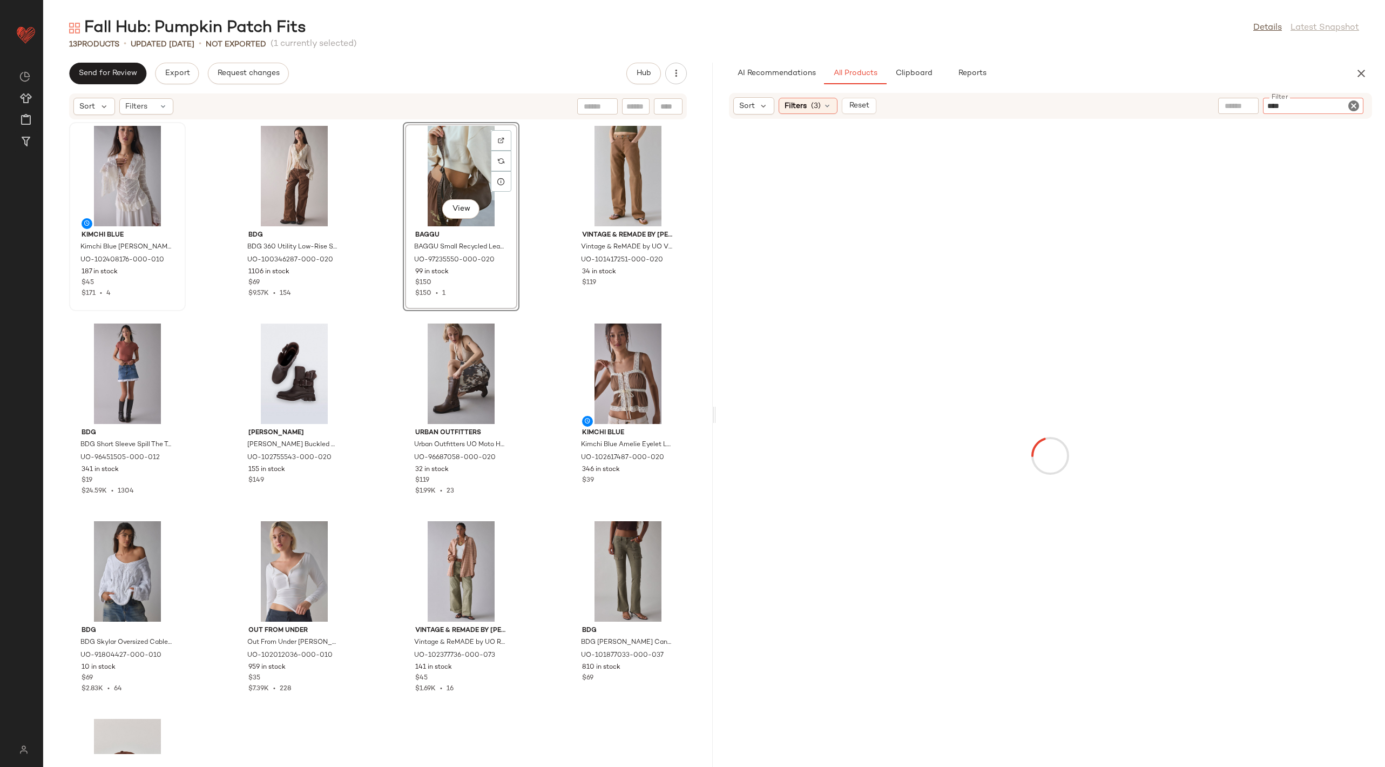
type input "*****"
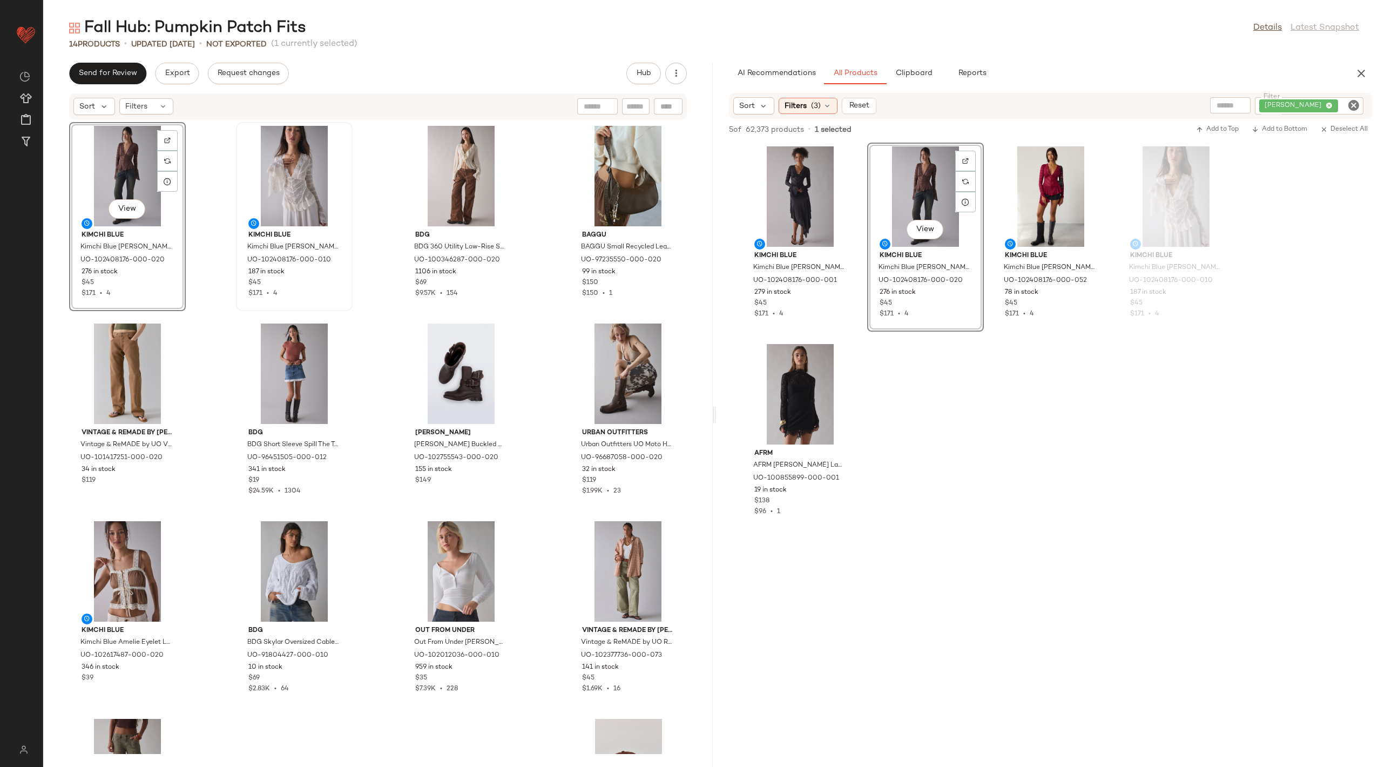
click at [1354, 106] on icon "Clear Filter" at bounding box center [1353, 105] width 13 height 13
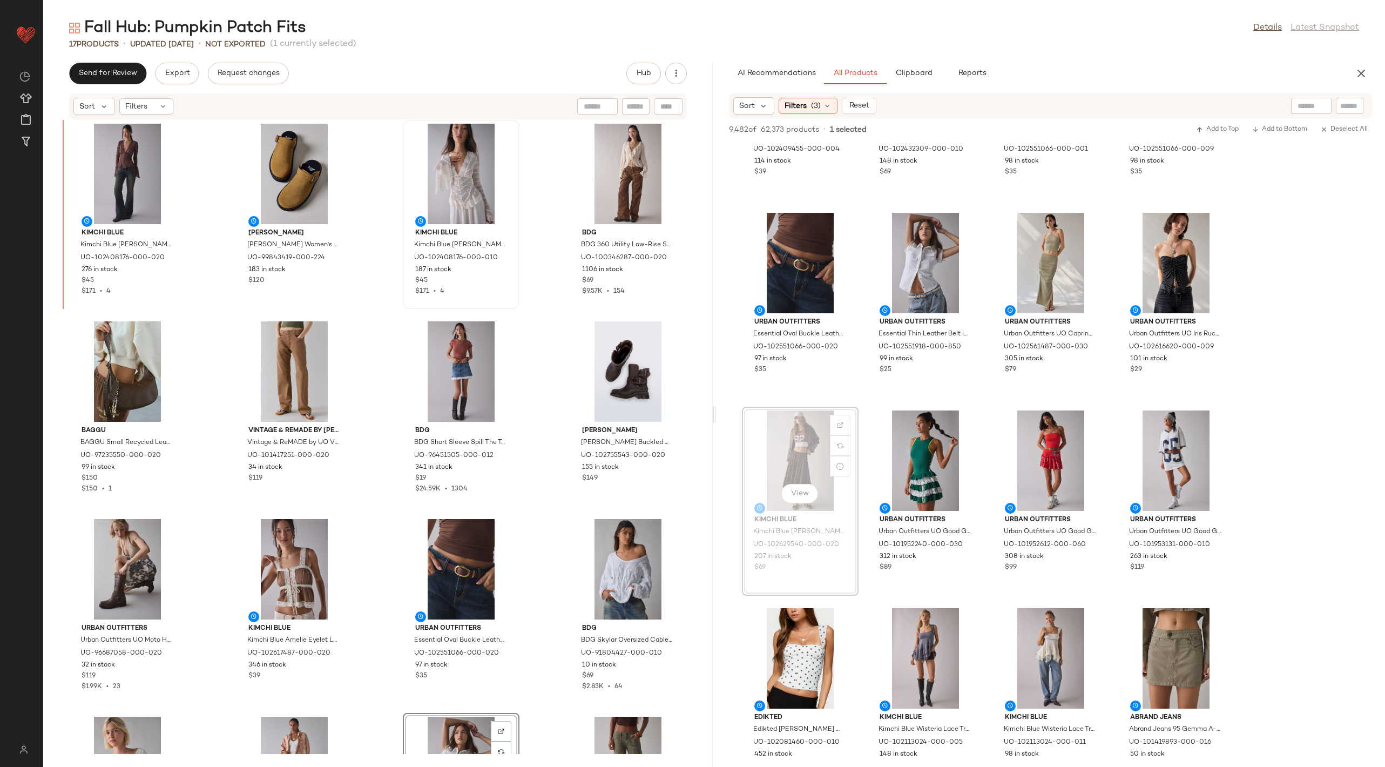
scroll to position [0, 0]
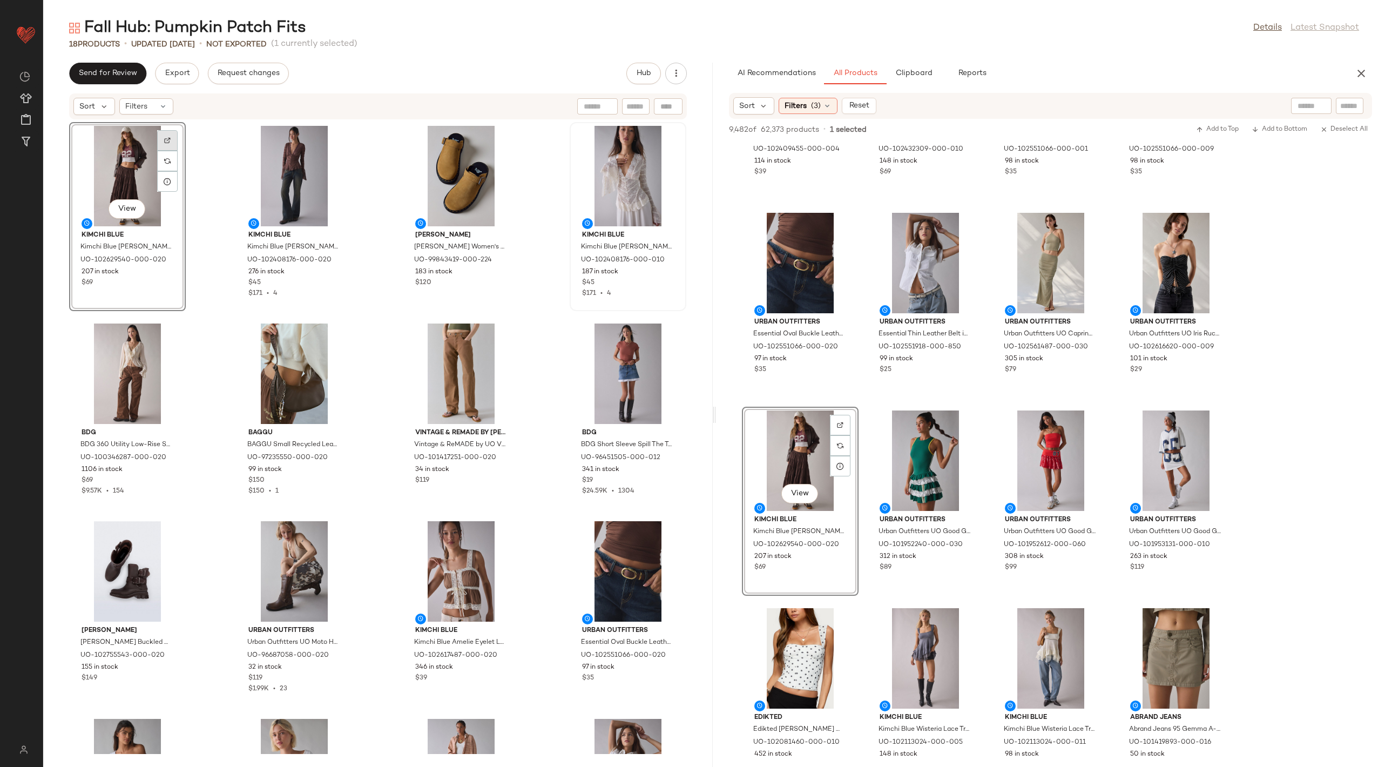
click at [165, 151] on div at bounding box center [167, 161] width 21 height 21
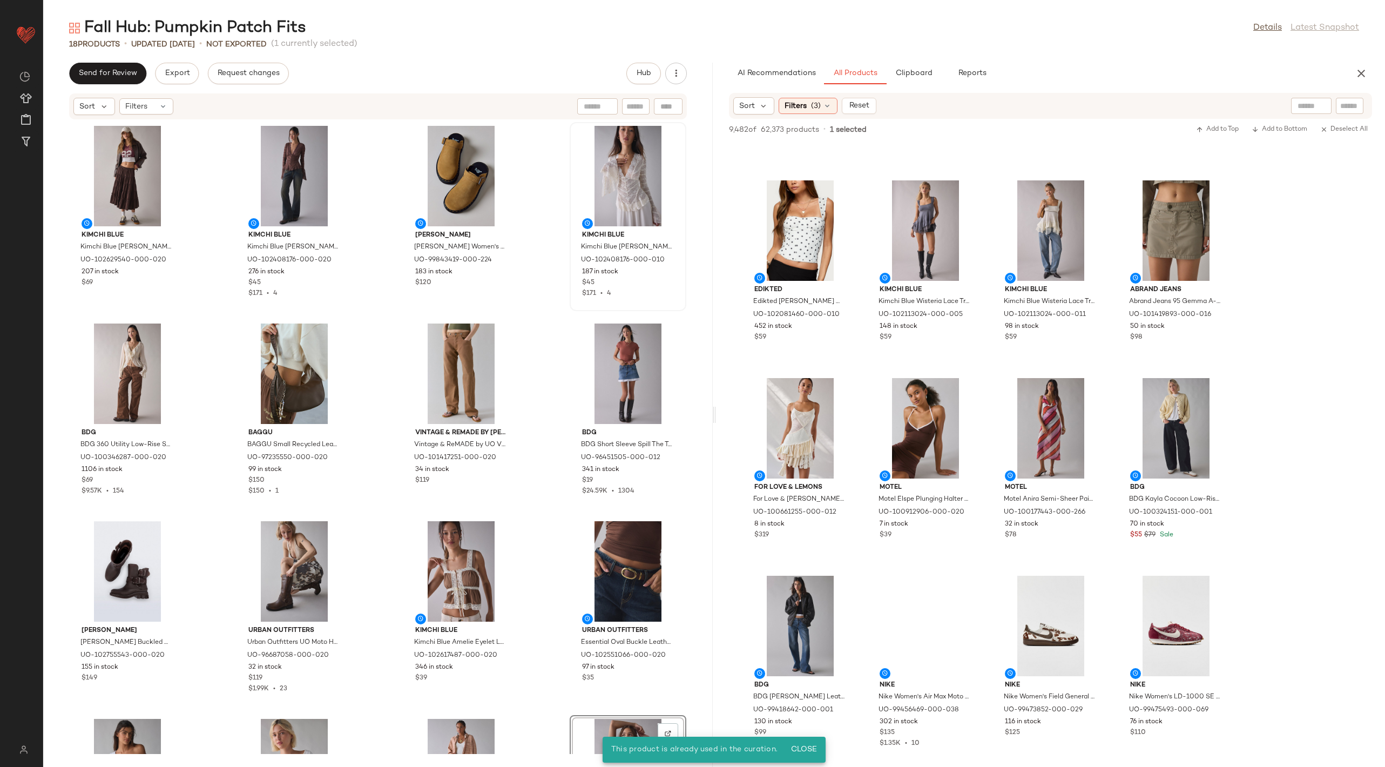
scroll to position [2587, 0]
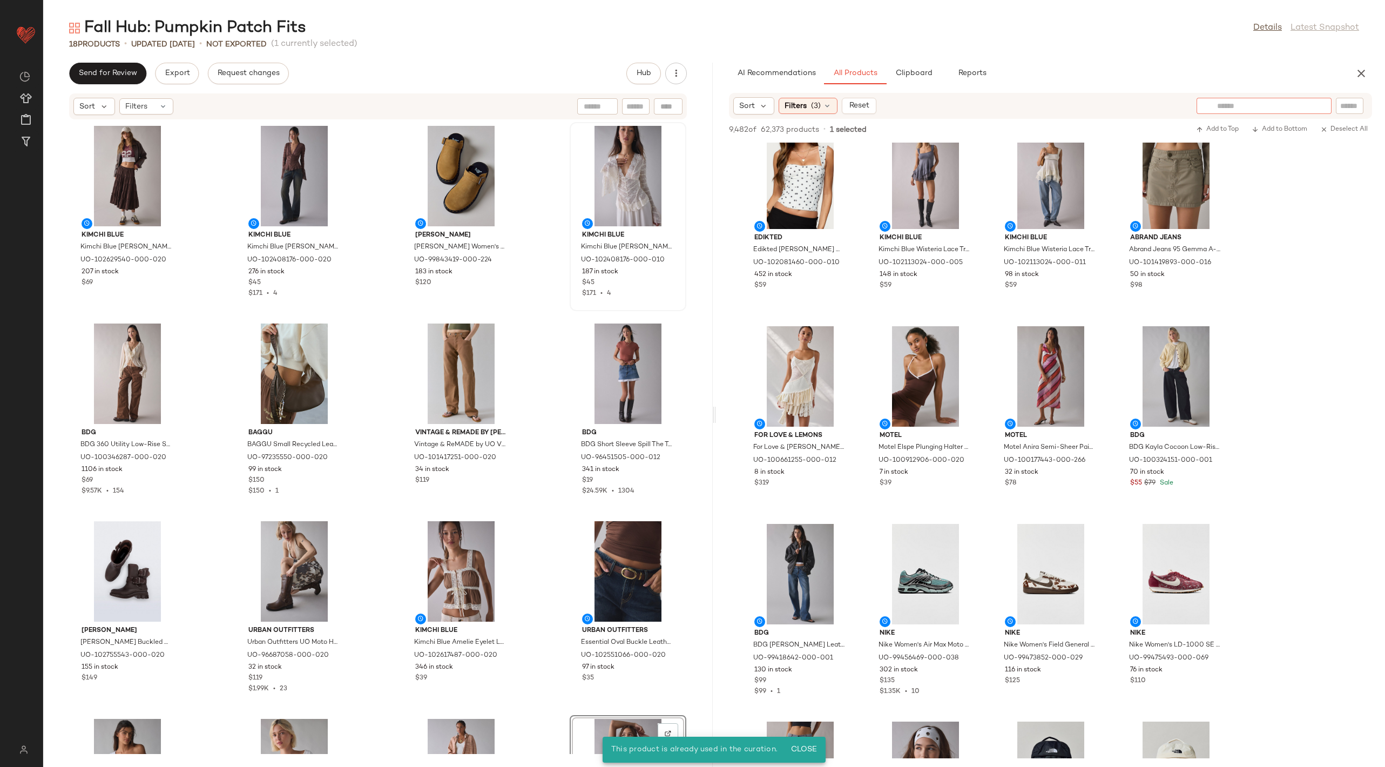
click at [1309, 104] on input "text" at bounding box center [1264, 105] width 94 height 11
type input "******"
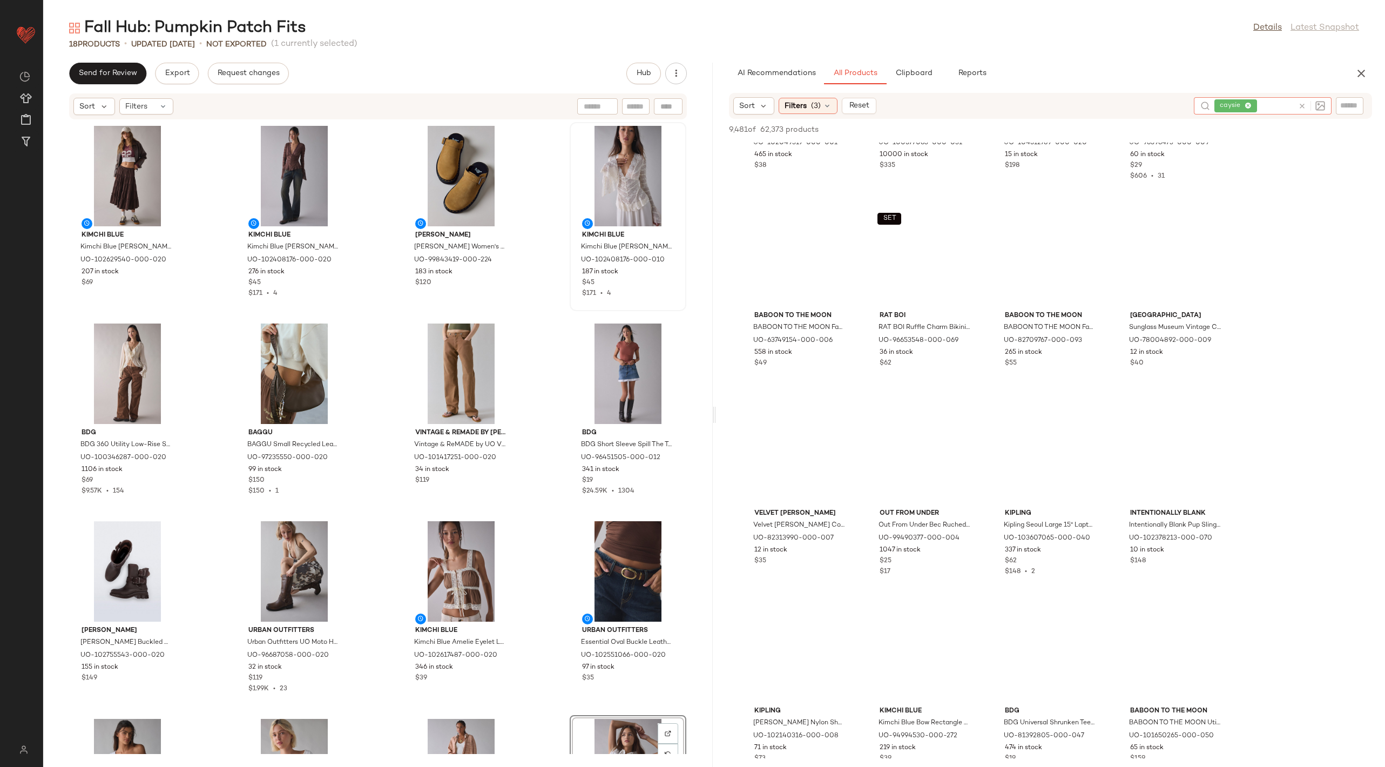
scroll to position [2085, 0]
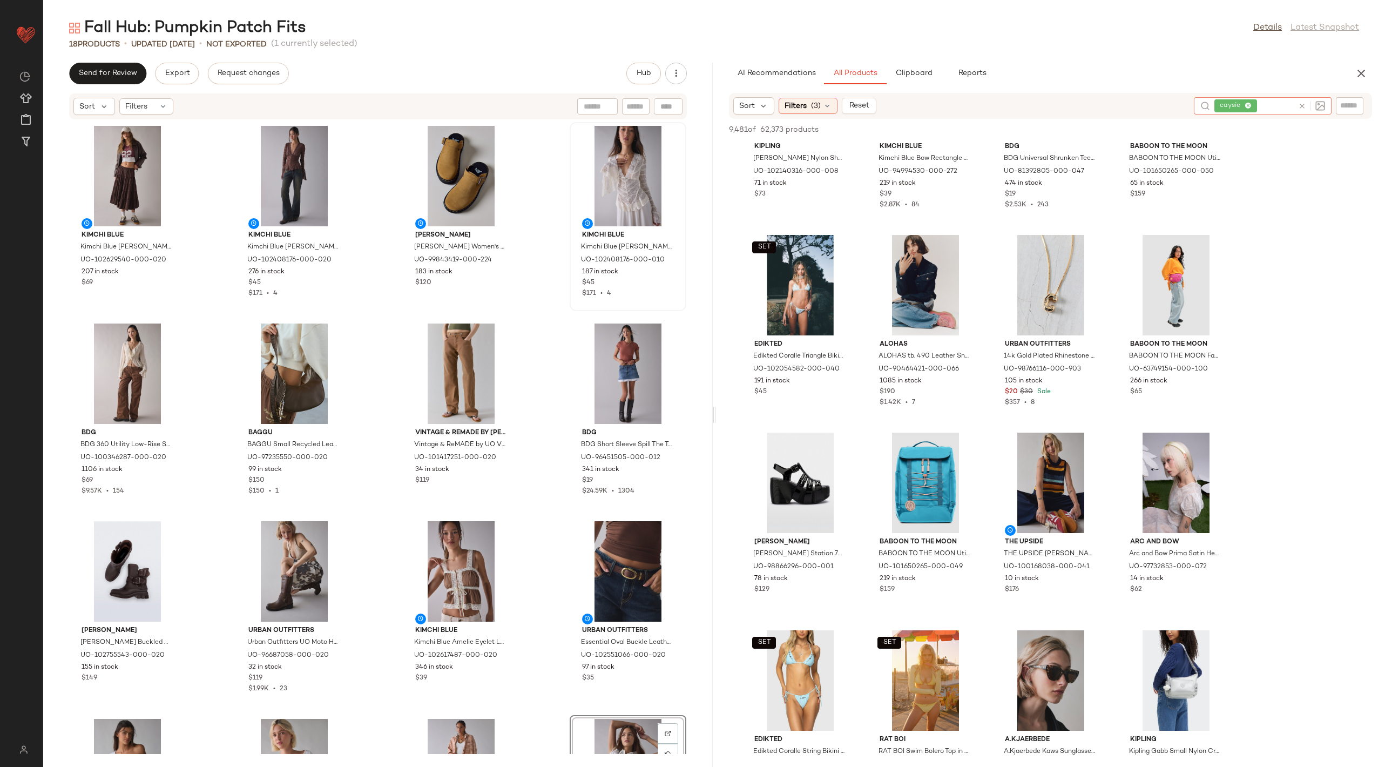
click at [1303, 105] on icon at bounding box center [1302, 106] width 8 height 8
click at [1350, 105] on input "Filter" at bounding box center [1313, 105] width 92 height 11
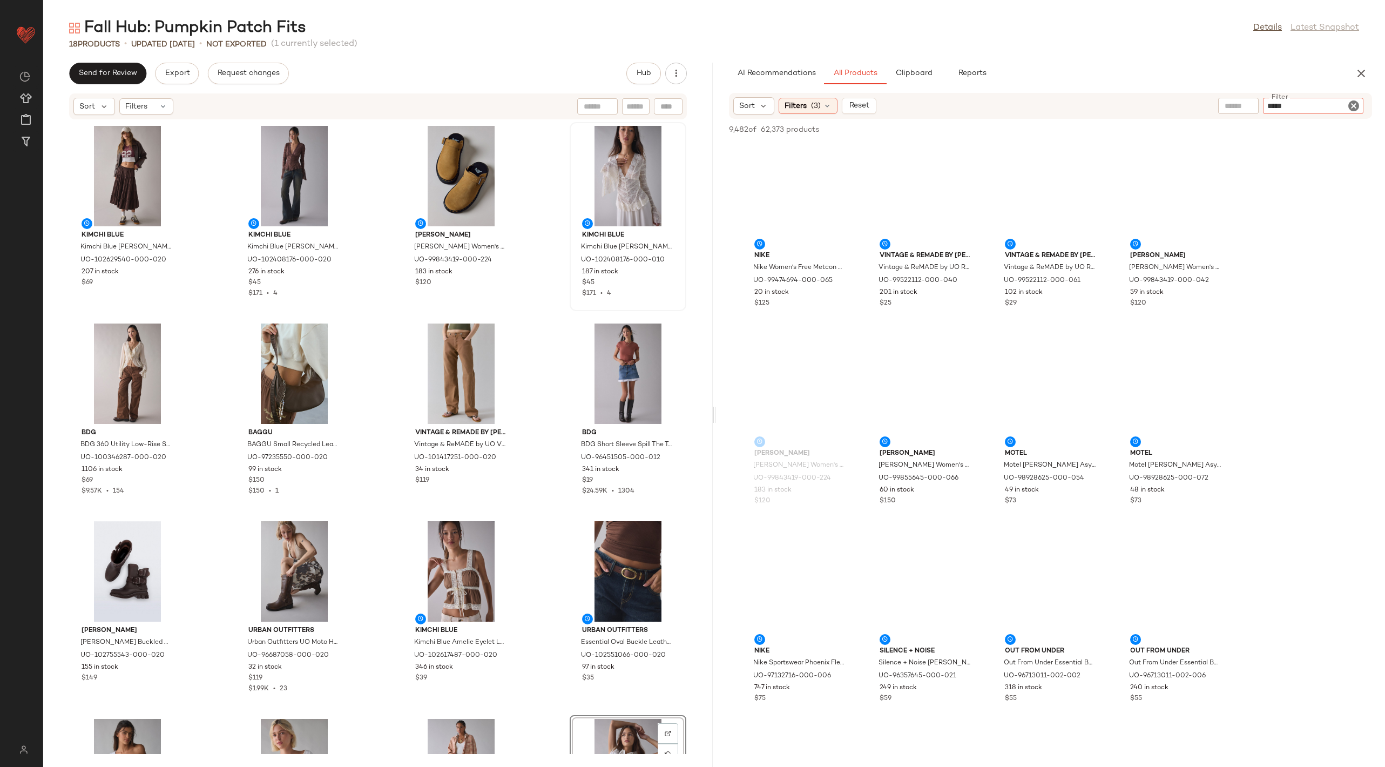
type input "******"
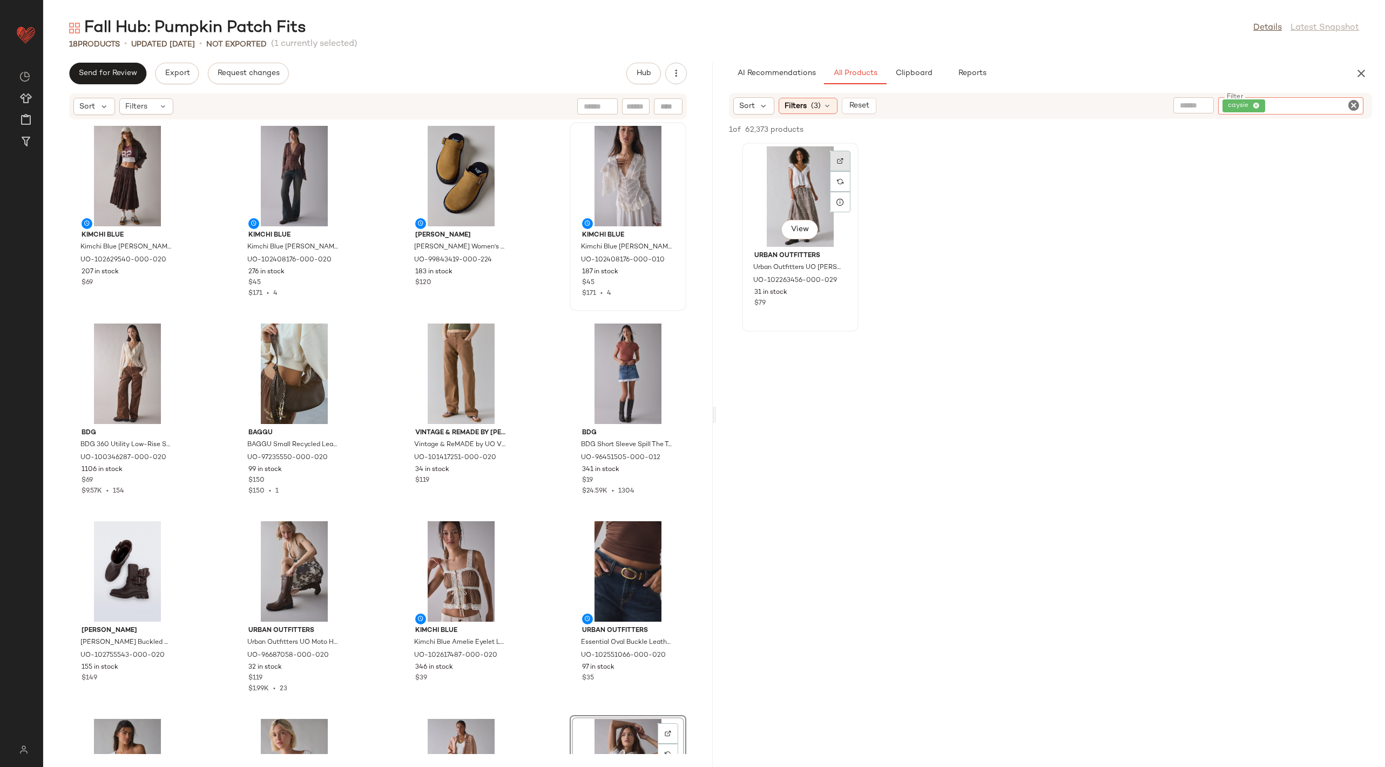
click at [846, 171] on div at bounding box center [840, 181] width 21 height 21
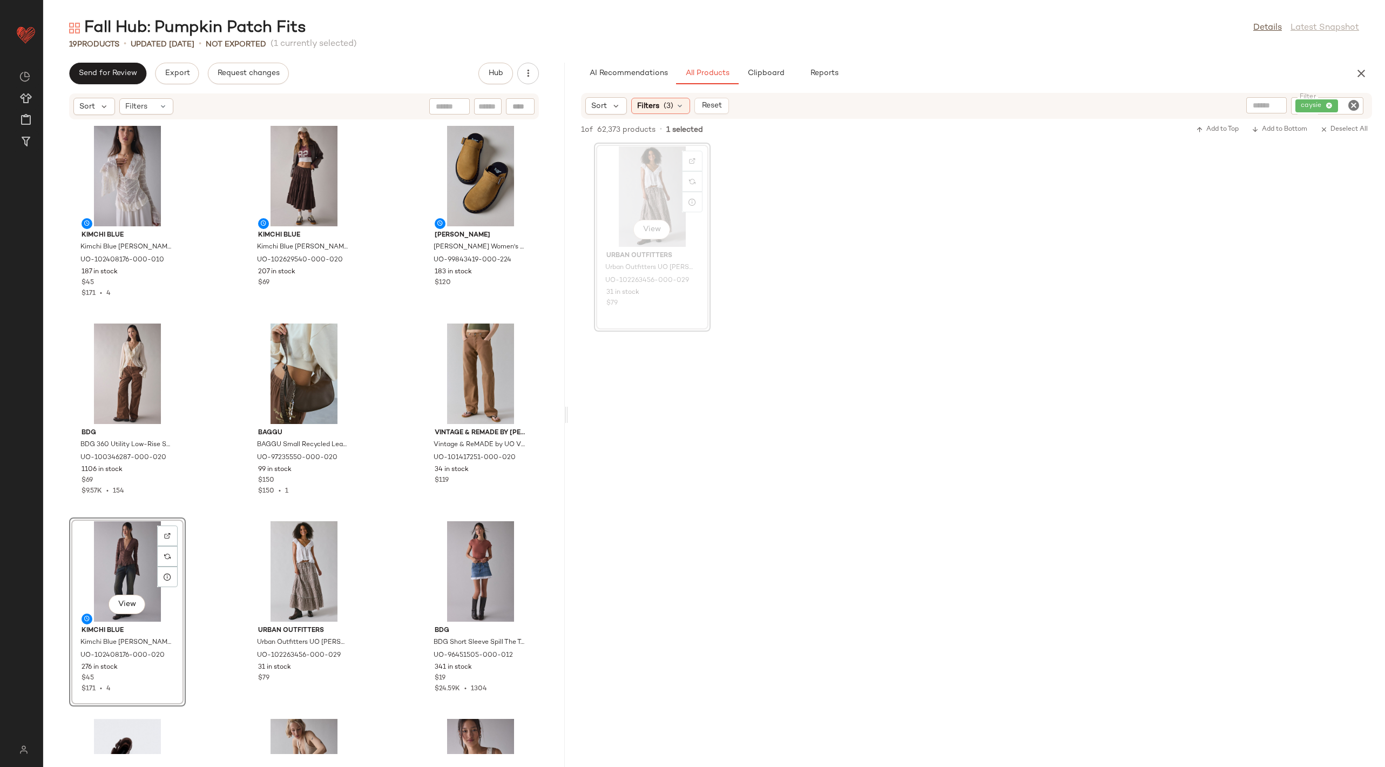
drag, startPoint x: 713, startPoint y: 418, endPoint x: 568, endPoint y: 386, distance: 148.8
click at [568, 386] on div "Fall Hub: Pumpkin Patch Fits Details Latest Snapshot 19 Products • updated Aug …" at bounding box center [714, 391] width 1342 height 749
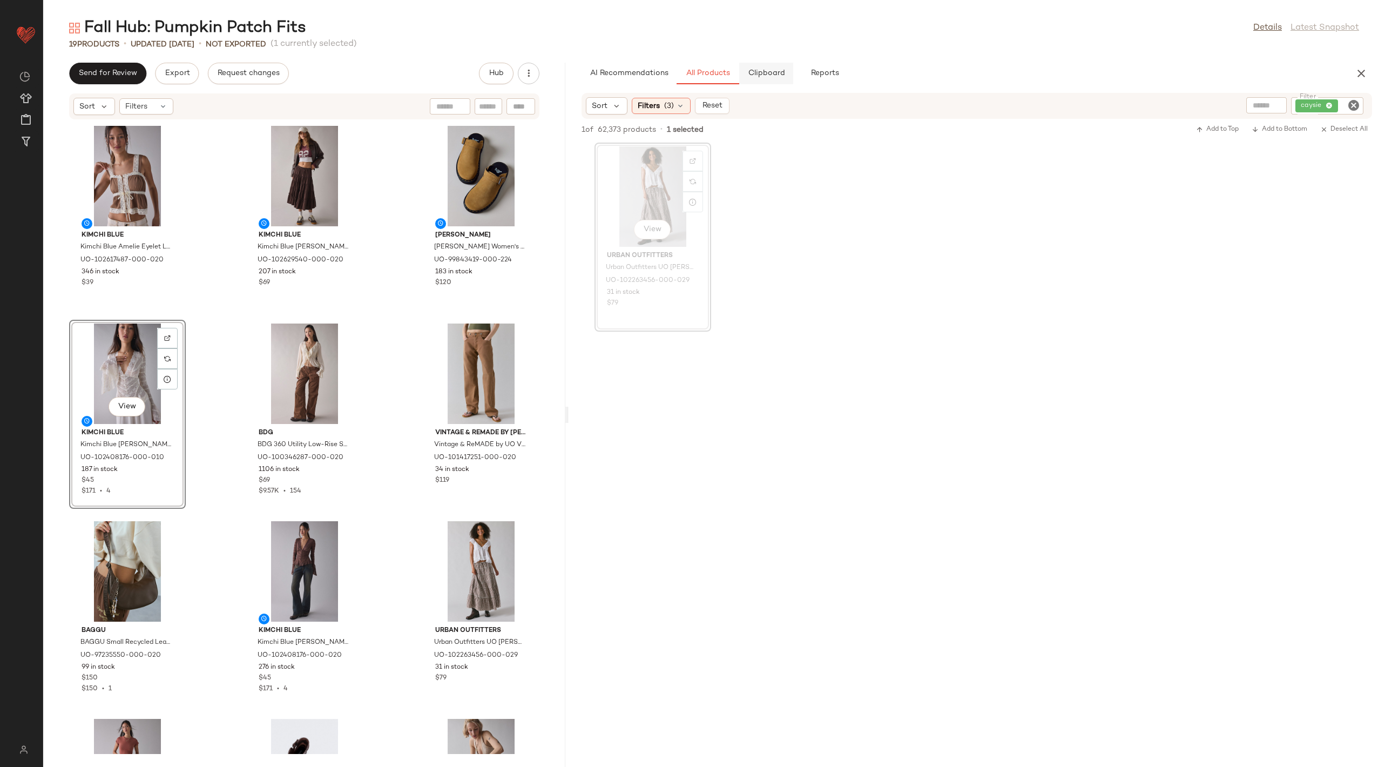
click at [773, 73] on span "Clipboard" at bounding box center [766, 73] width 37 height 9
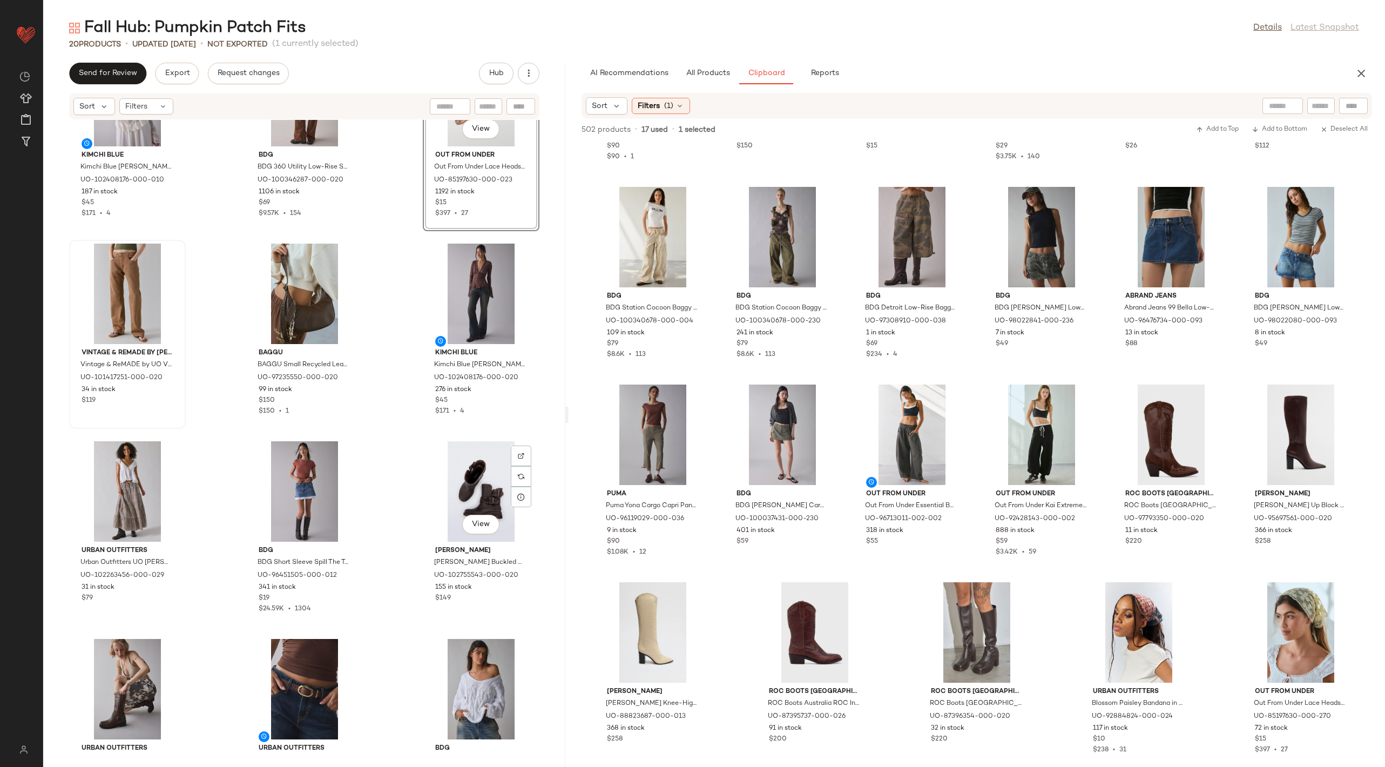
scroll to position [241, 0]
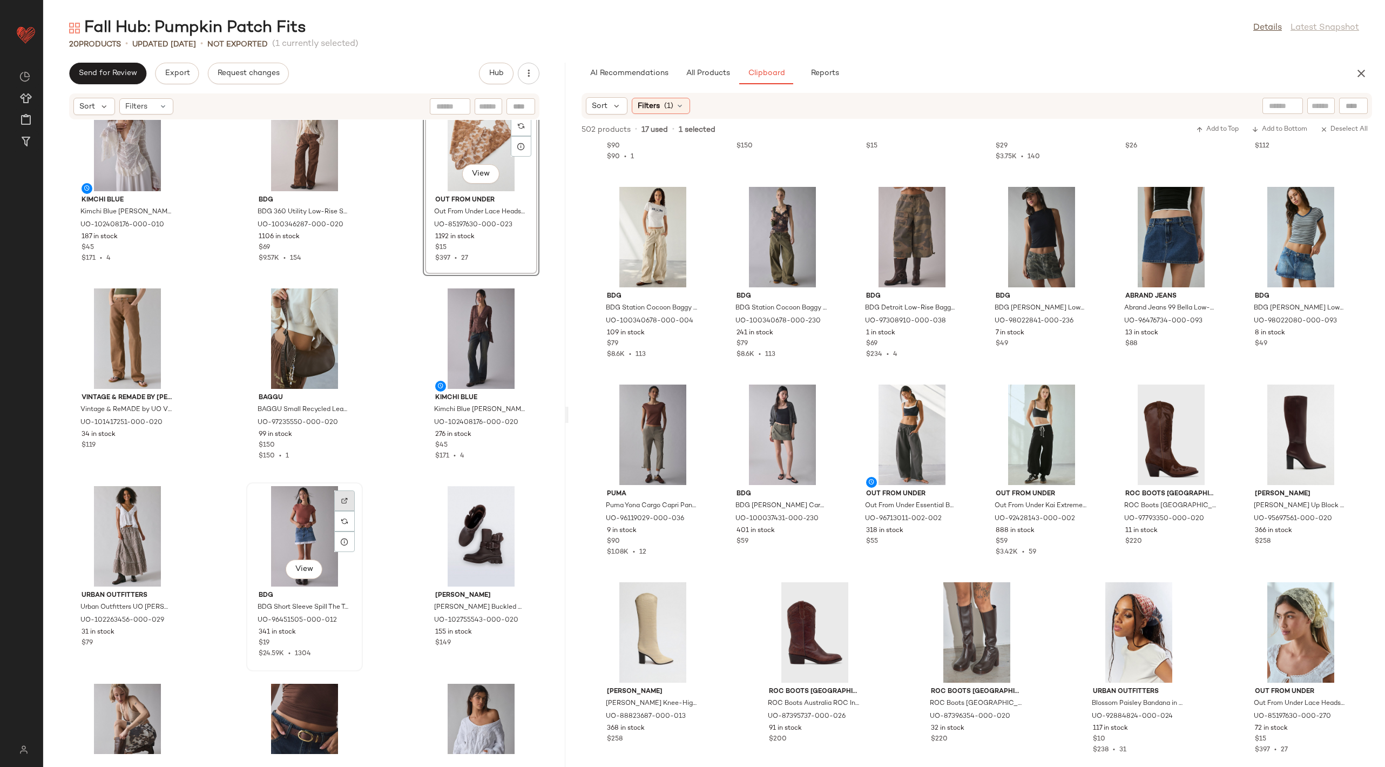
click at [343, 511] on div at bounding box center [344, 521] width 21 height 21
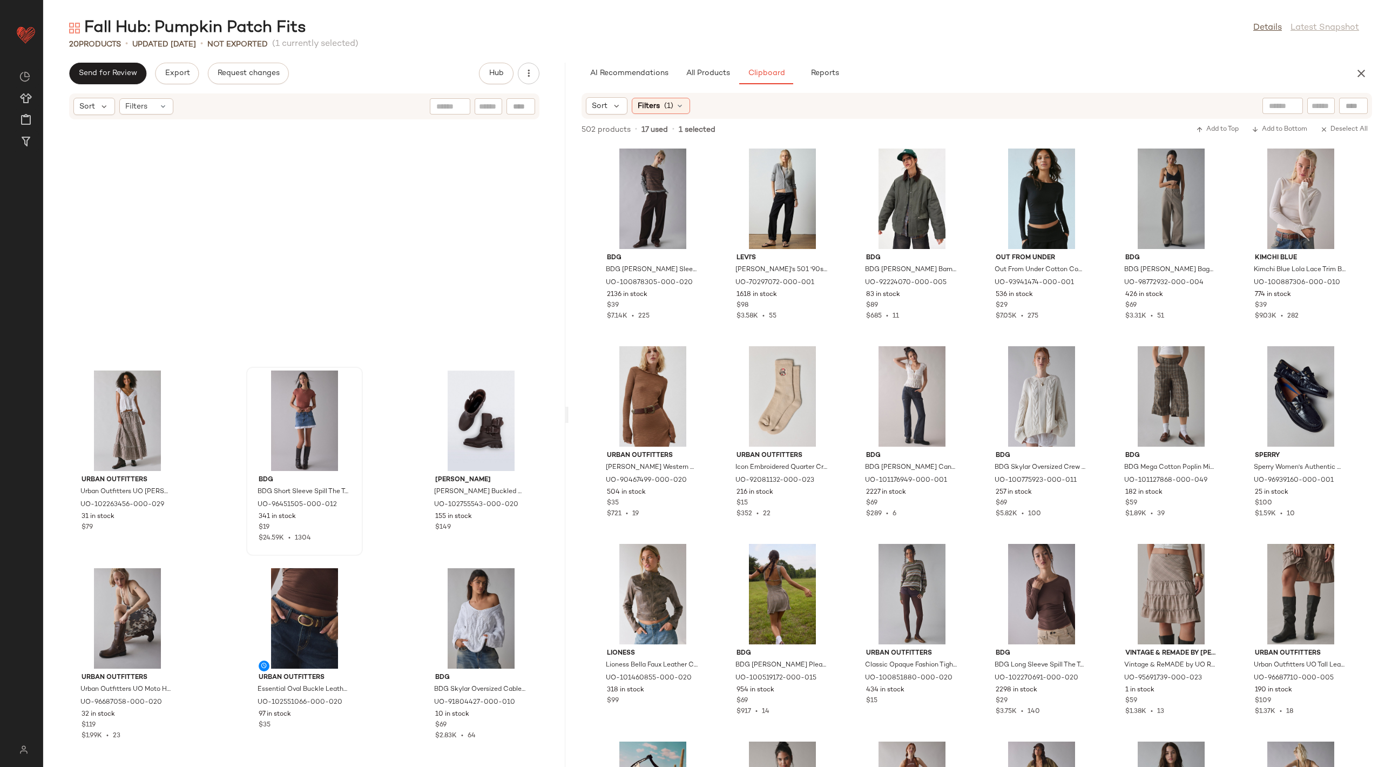
scroll to position [751, 0]
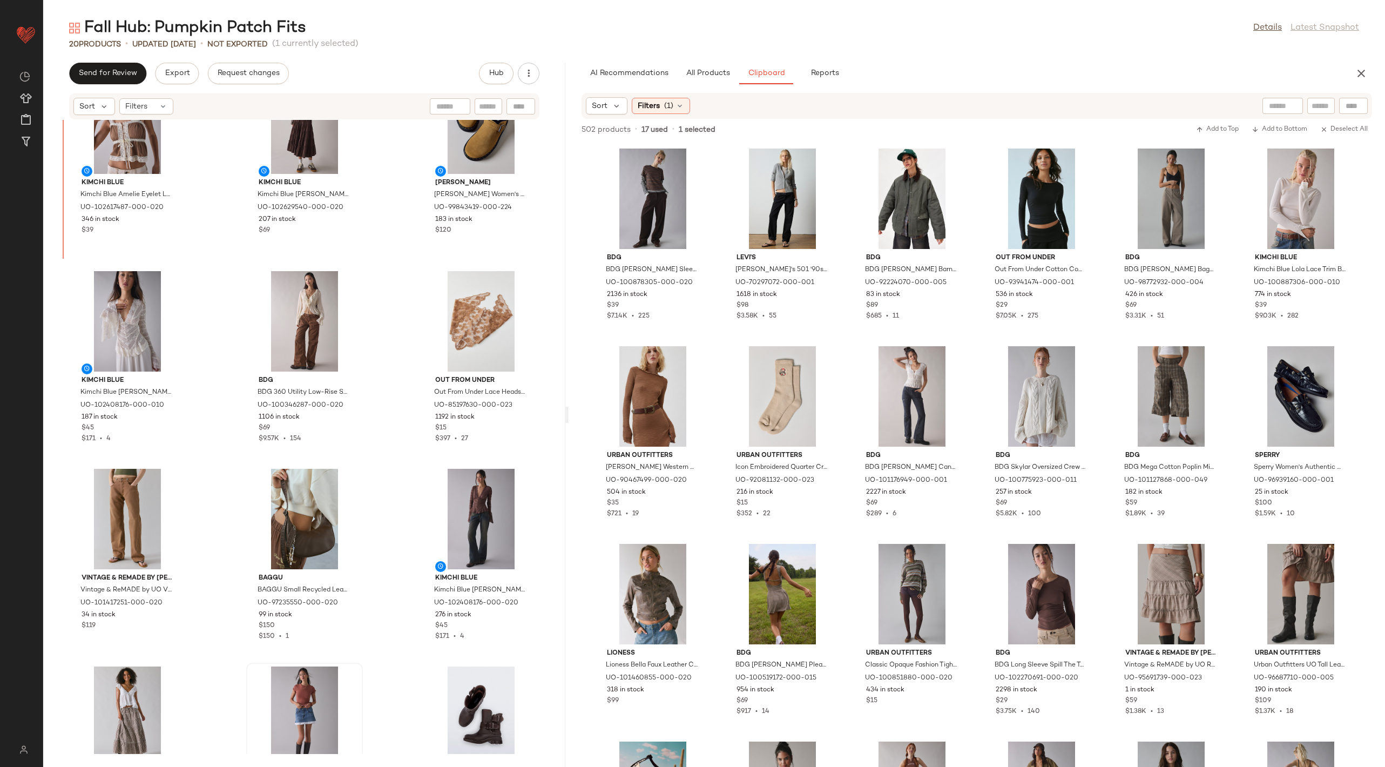
scroll to position [52, 0]
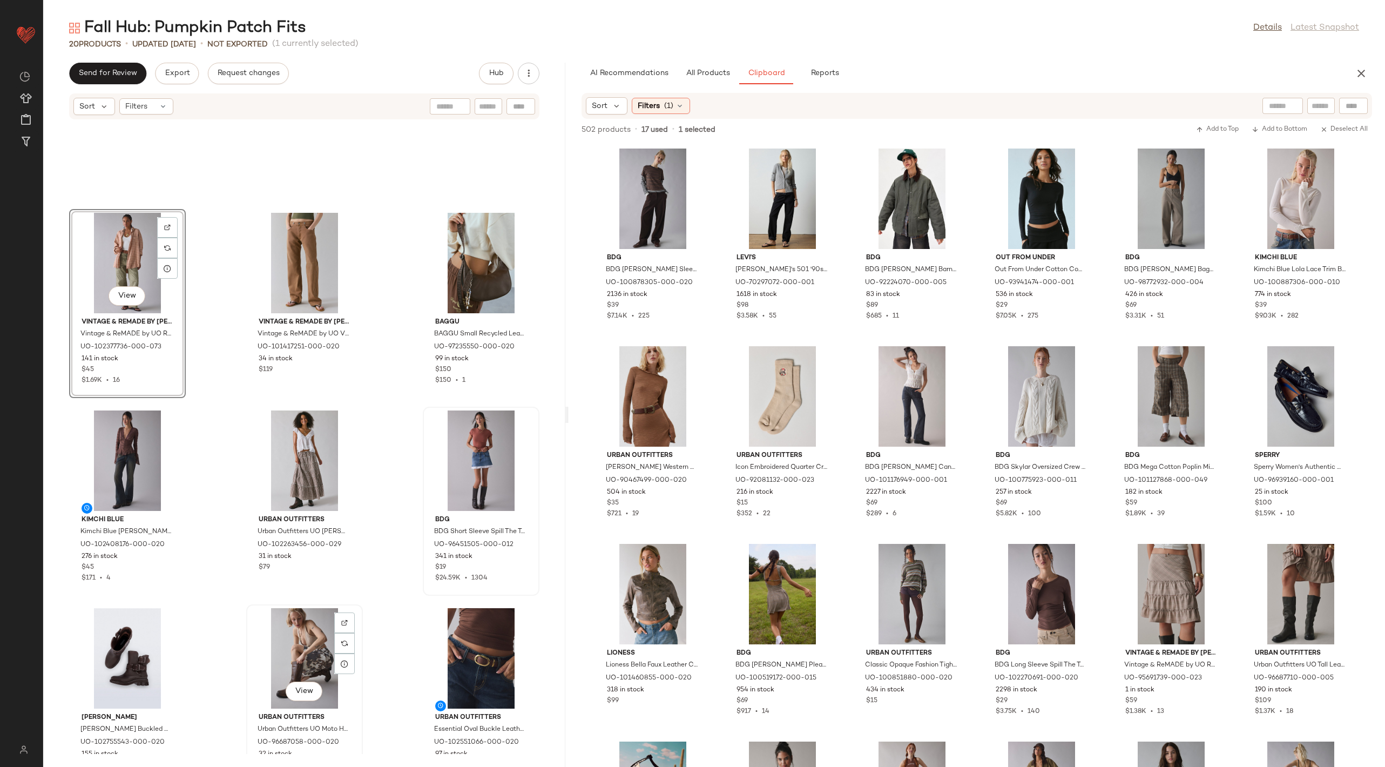
scroll to position [751, 0]
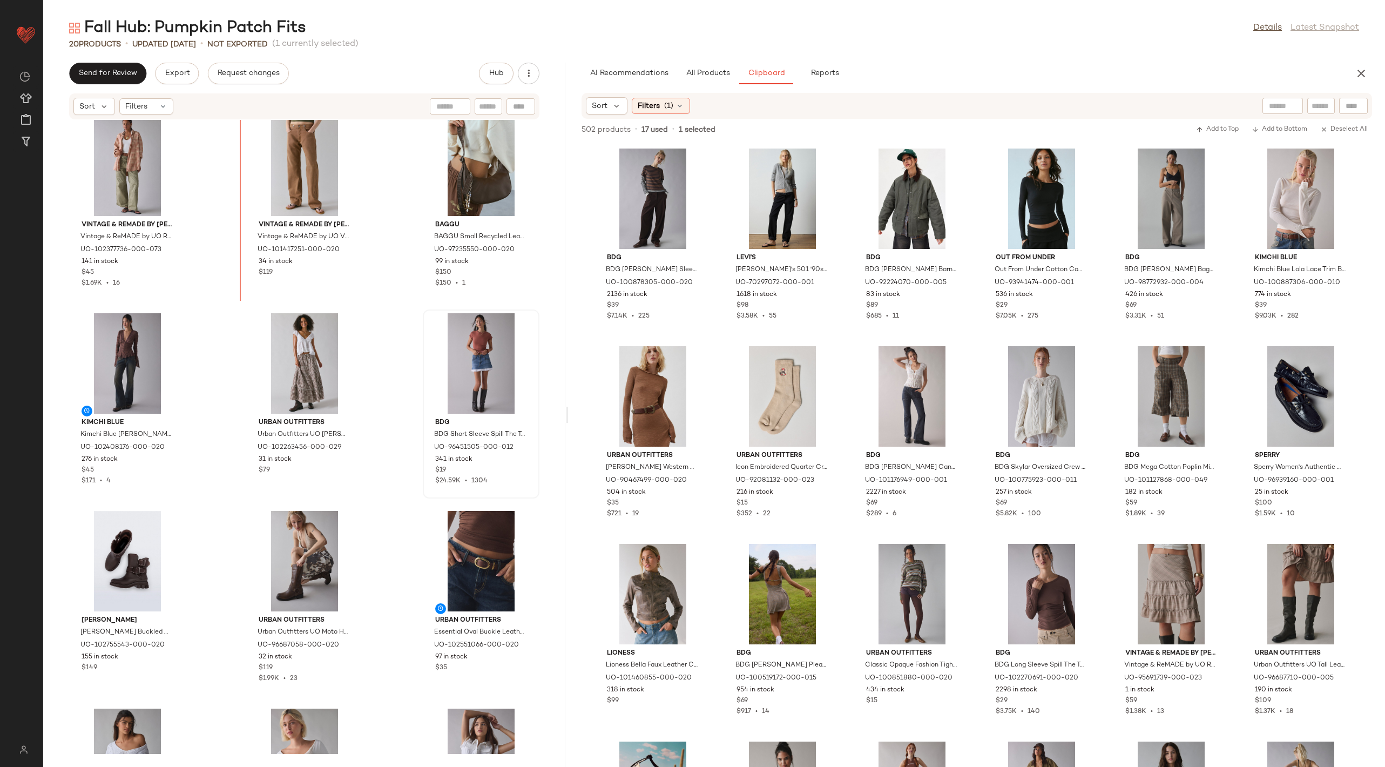
scroll to position [368, 0]
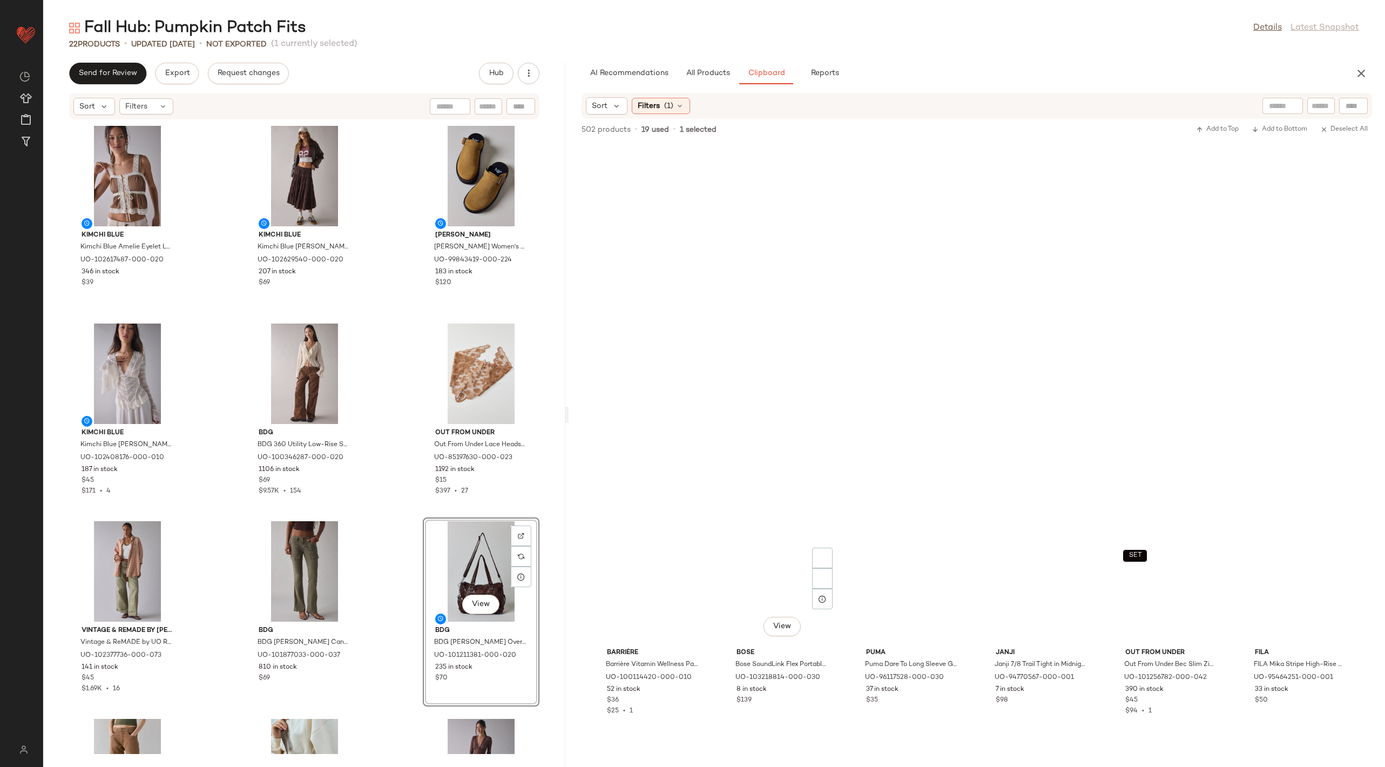
scroll to position [7770, 0]
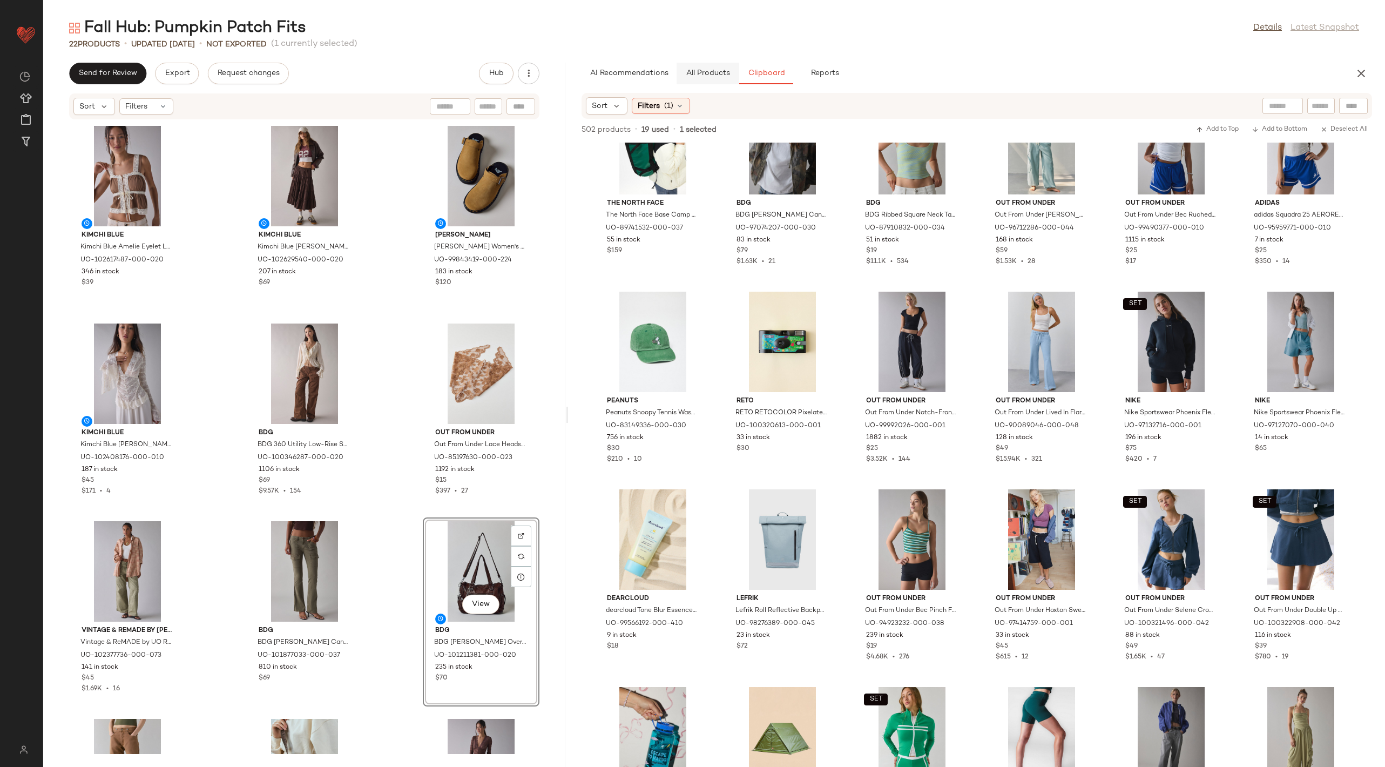
click at [714, 77] on span "All Products" at bounding box center [708, 73] width 44 height 9
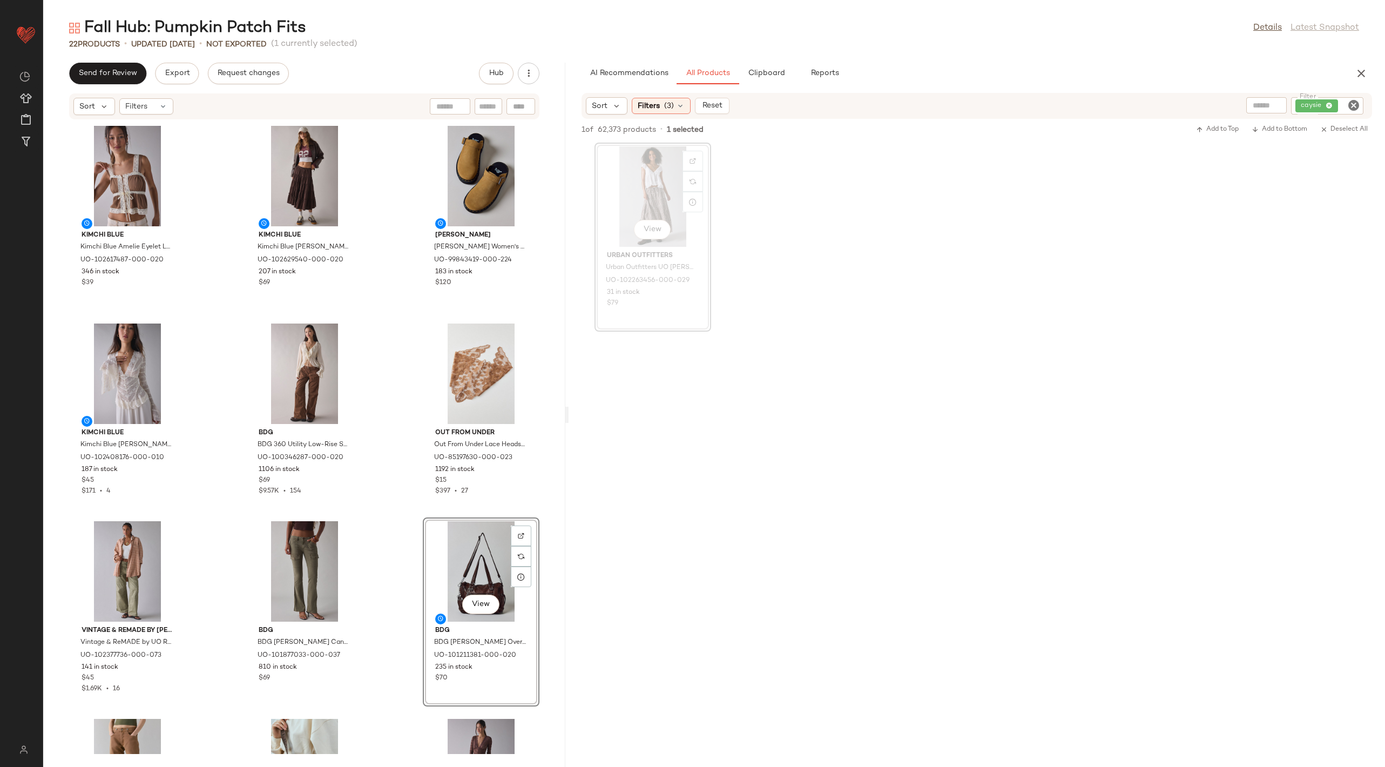
click at [1350, 107] on icon "Clear Filter" at bounding box center [1353, 105] width 13 height 13
type input "*****"
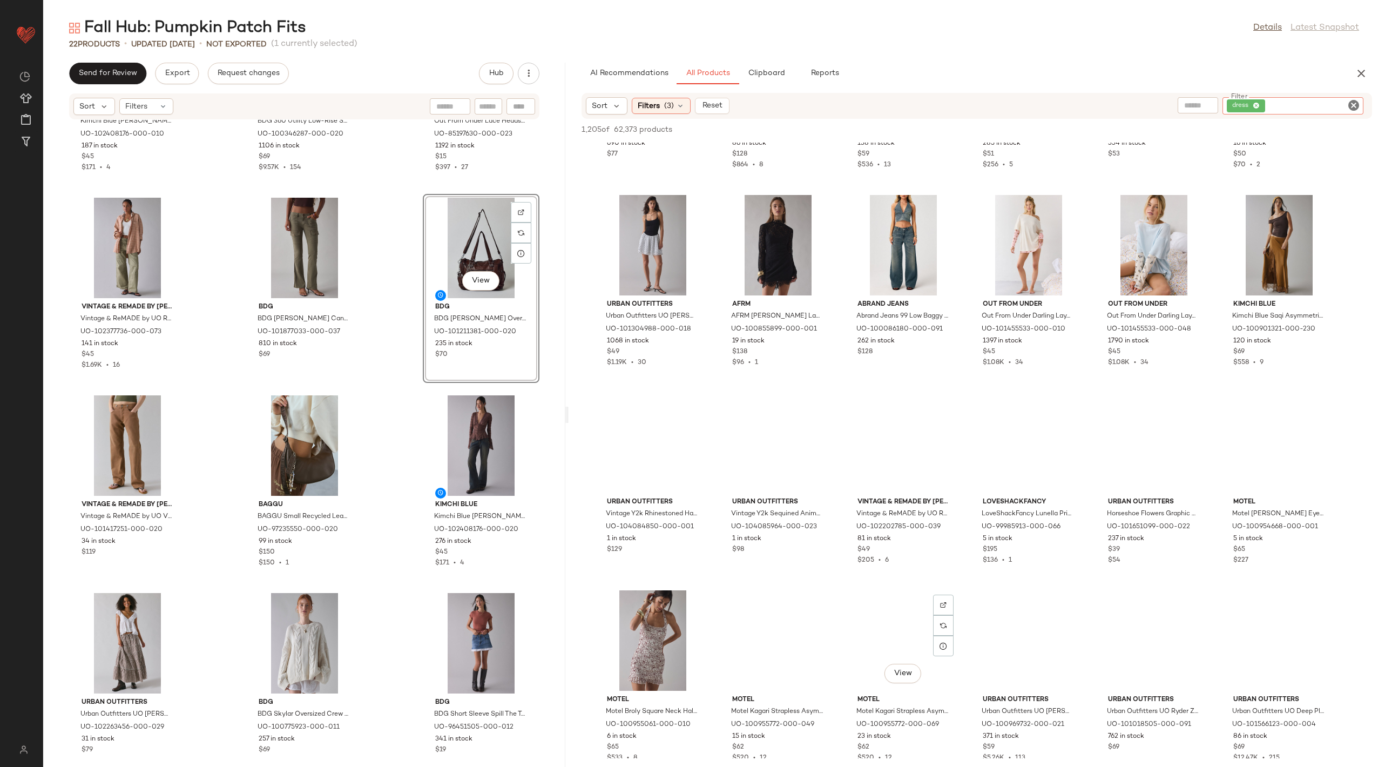
scroll to position [6457, 0]
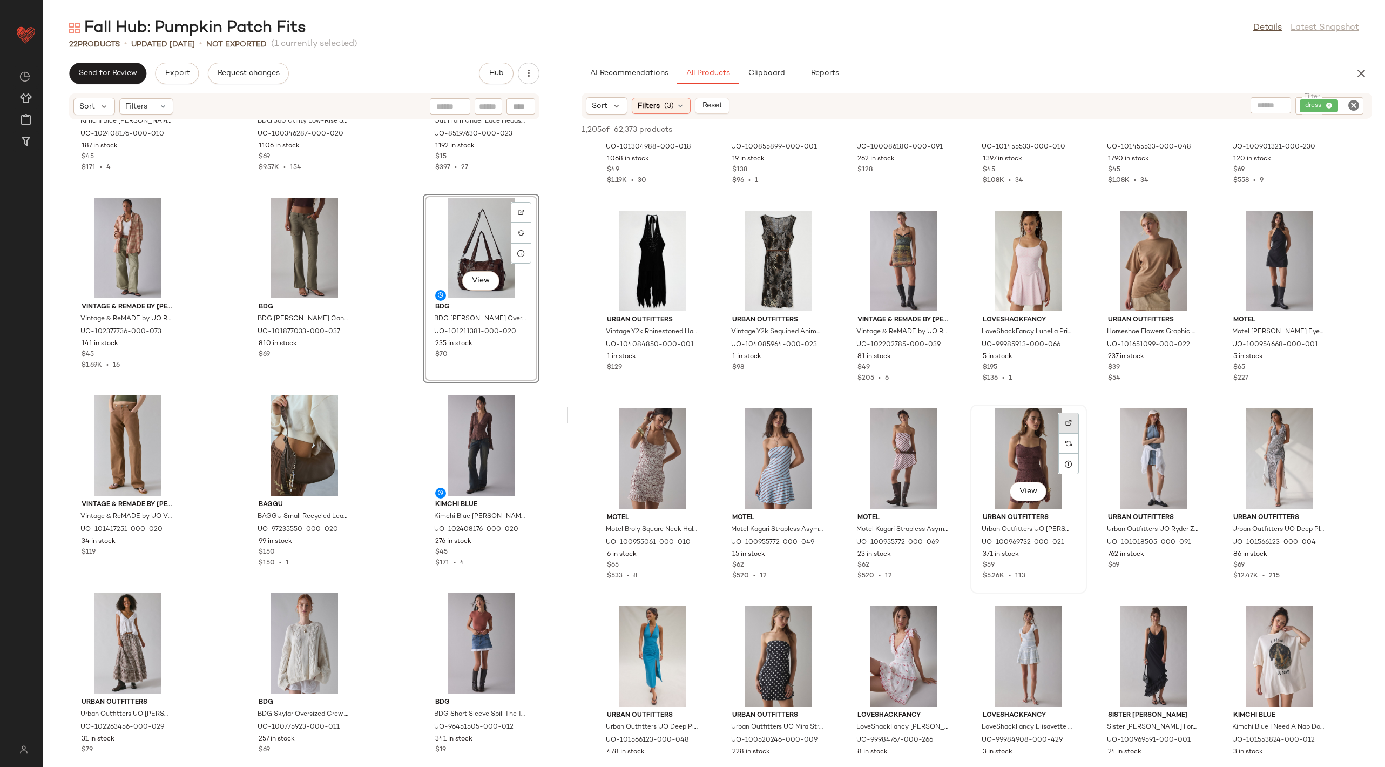
click at [1067, 433] on div at bounding box center [1068, 443] width 21 height 21
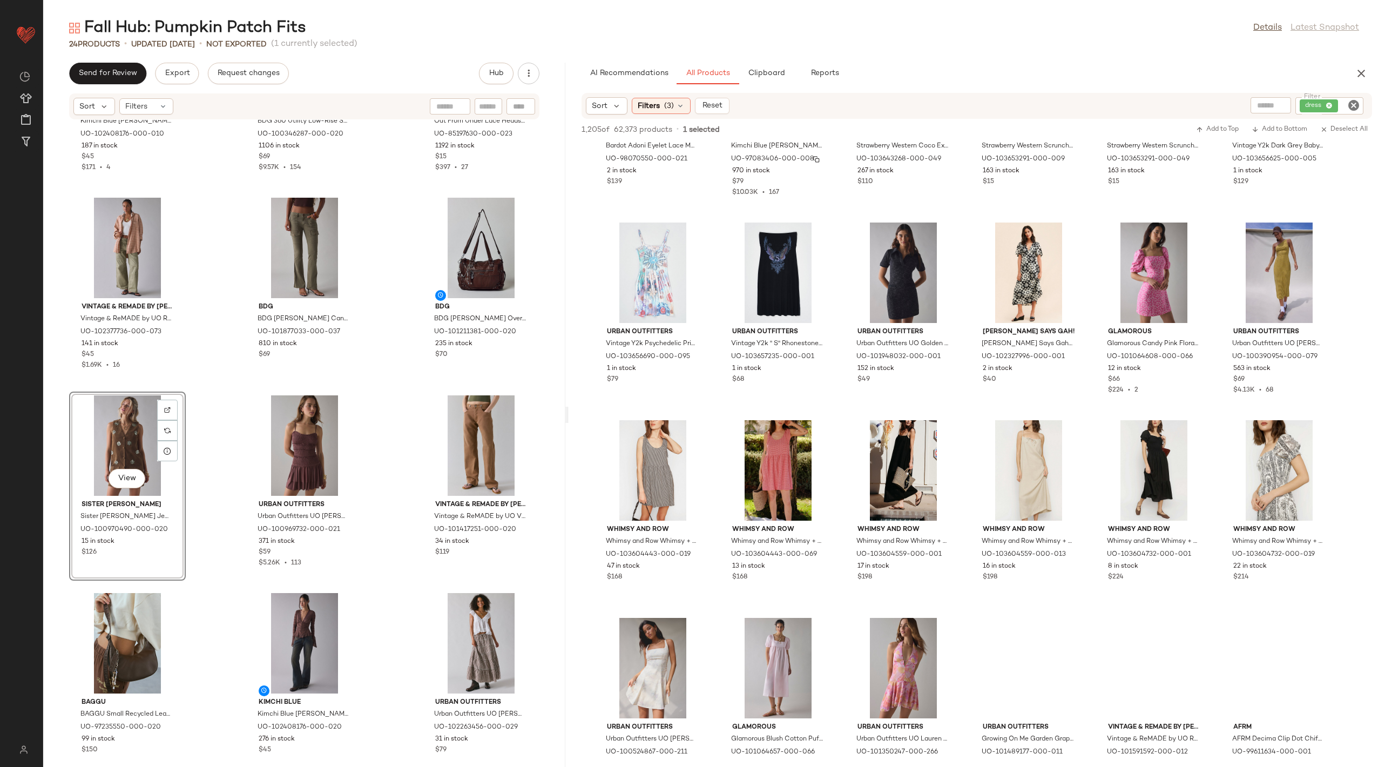
scroll to position [11491, 0]
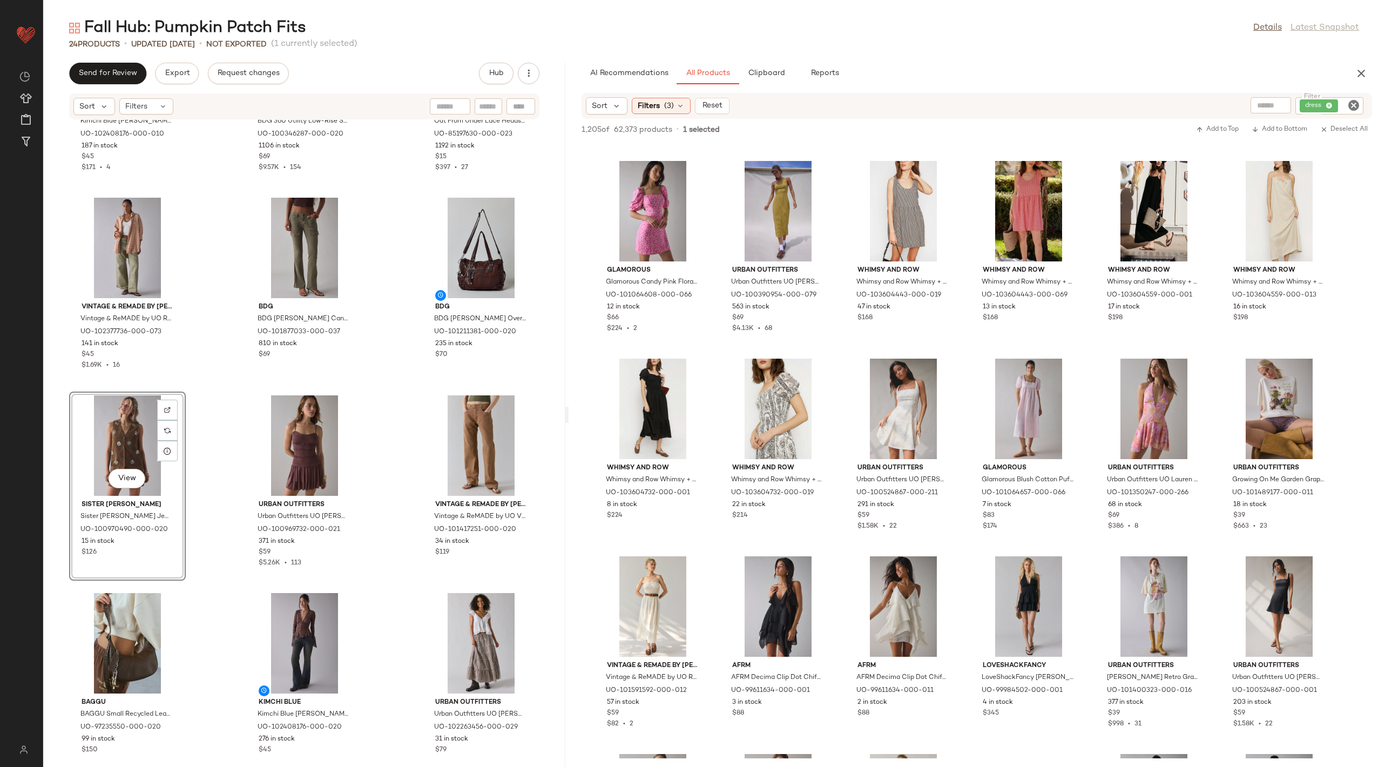
click at [1354, 103] on icon "Clear Filter" at bounding box center [1353, 105] width 13 height 13
click at [1241, 106] on input "text" at bounding box center [1239, 105] width 28 height 11
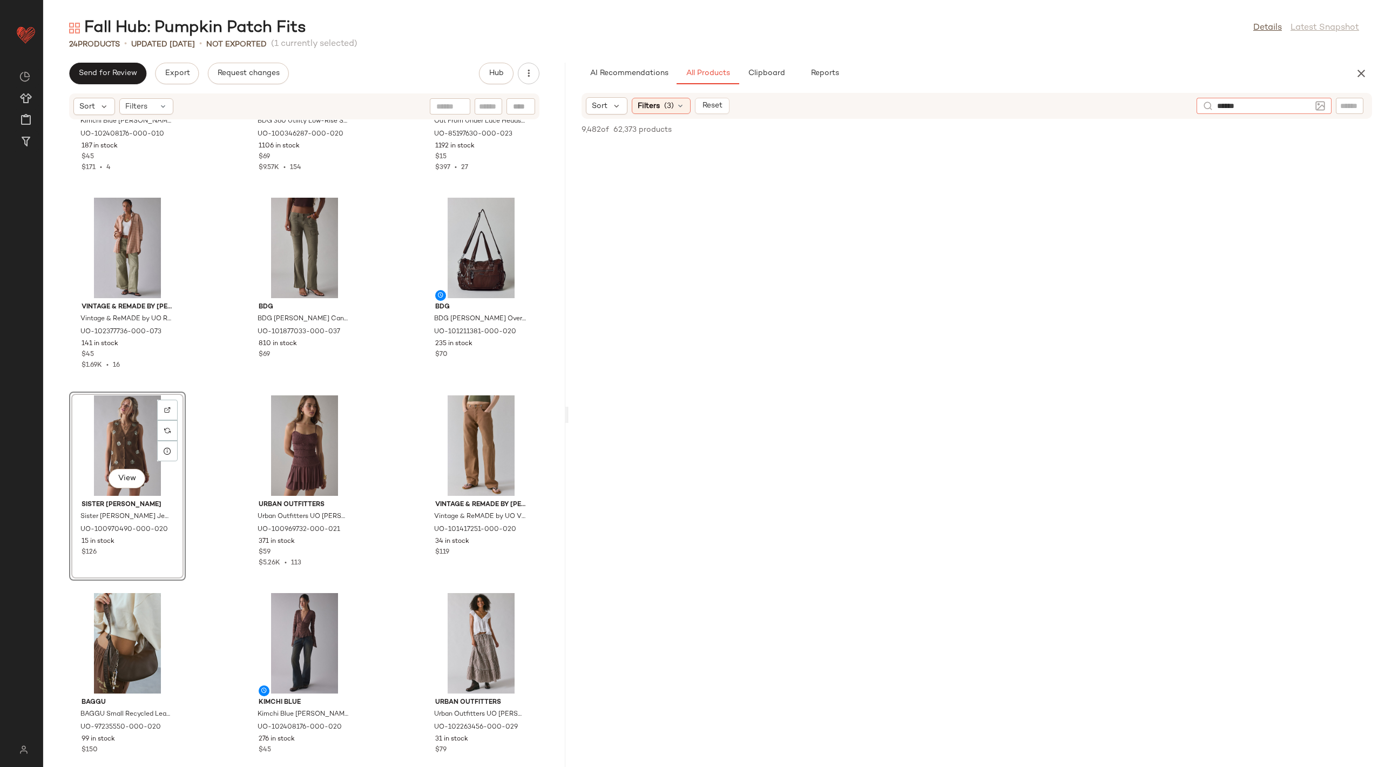
type input "*******"
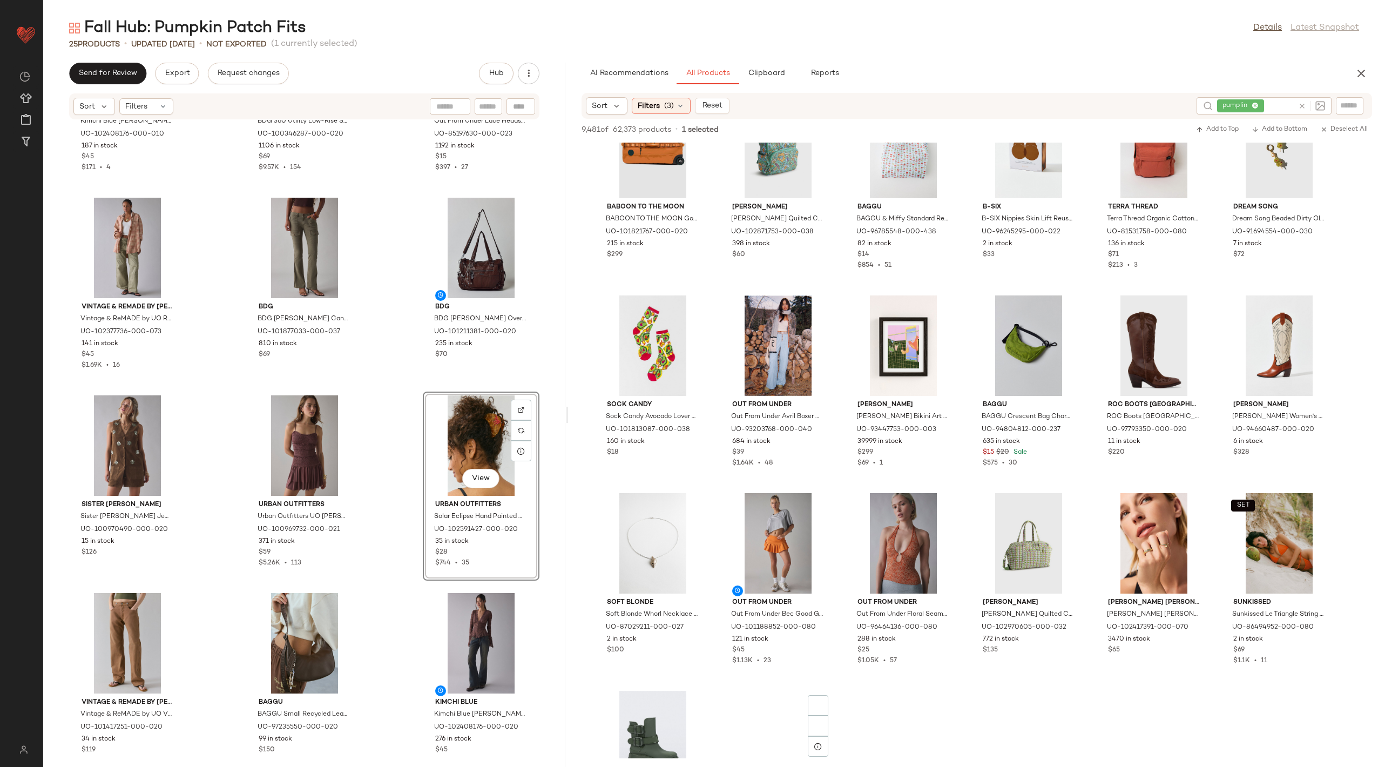
scroll to position [5067, 0]
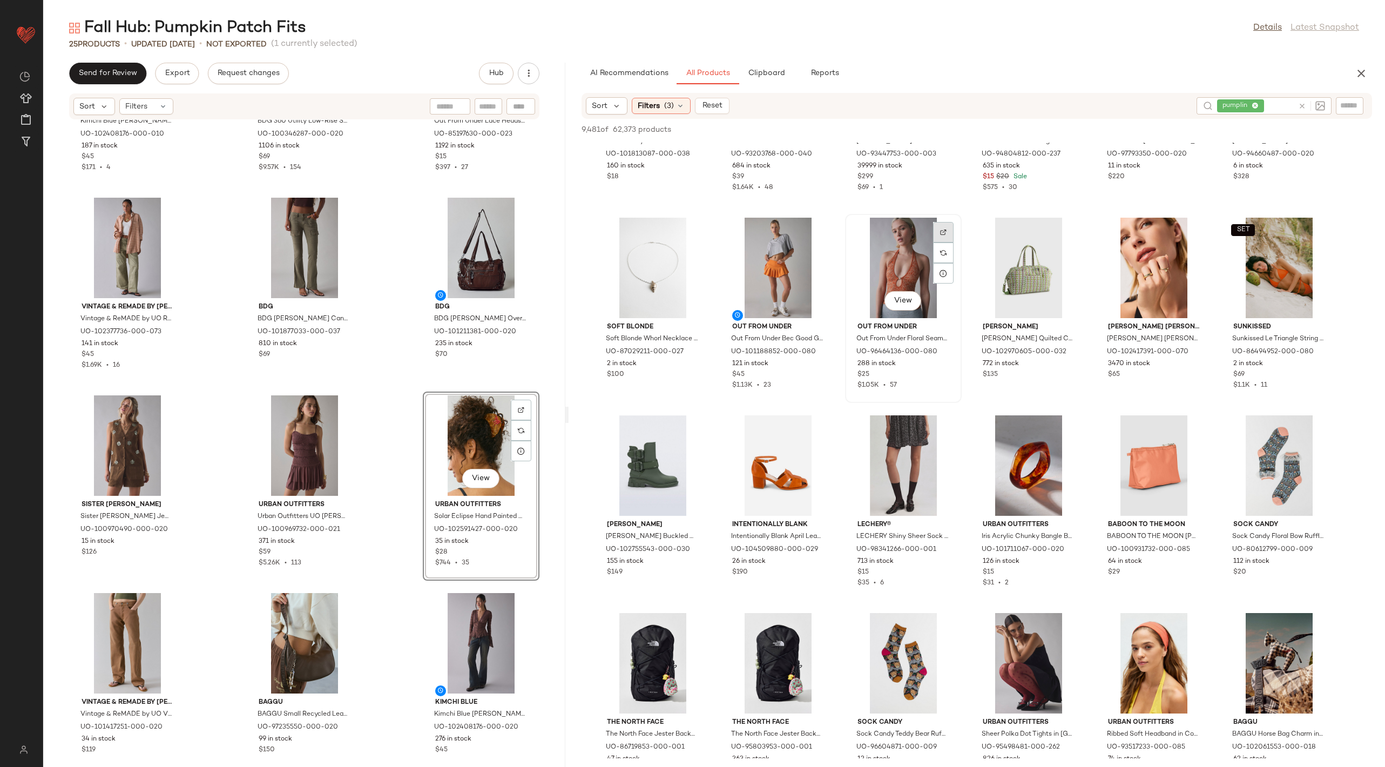
click at [942, 242] on div at bounding box center [943, 252] width 21 height 21
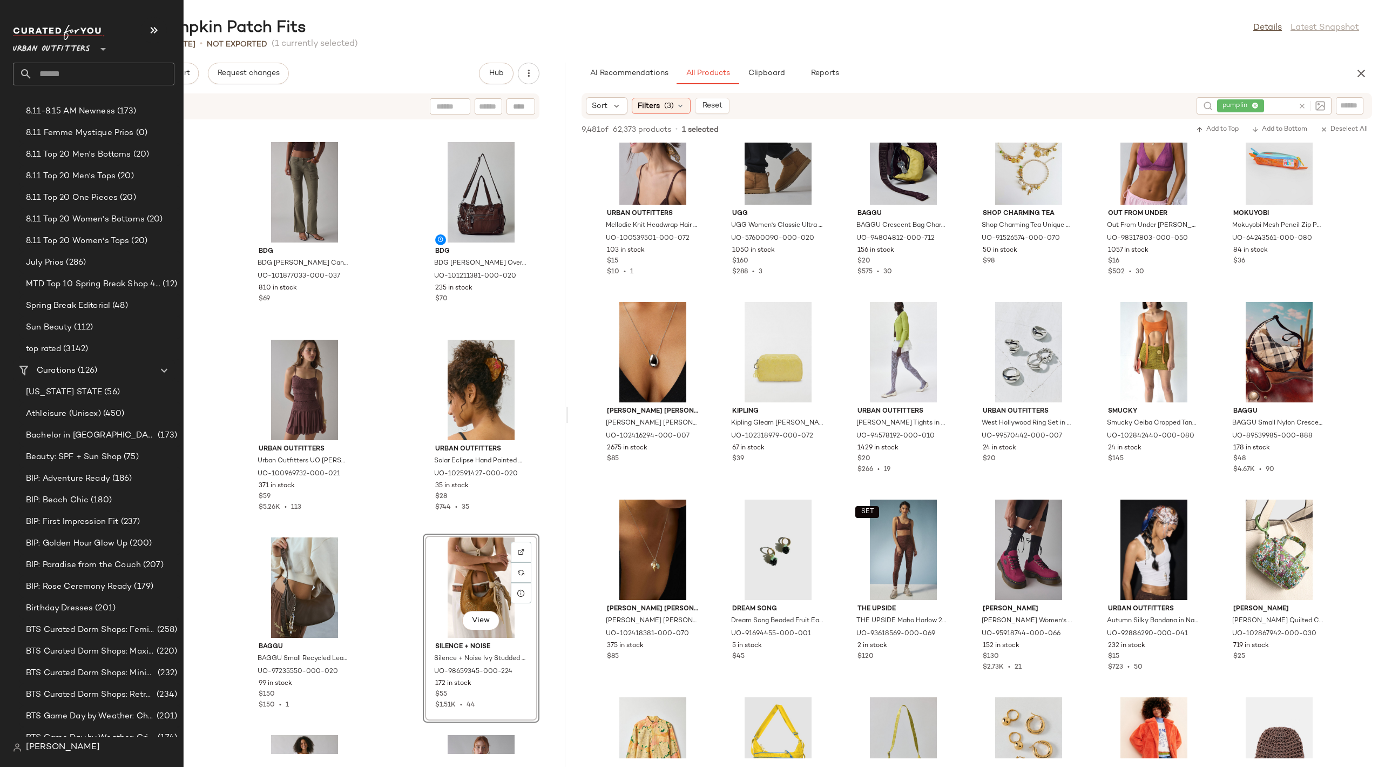
scroll to position [0, 0]
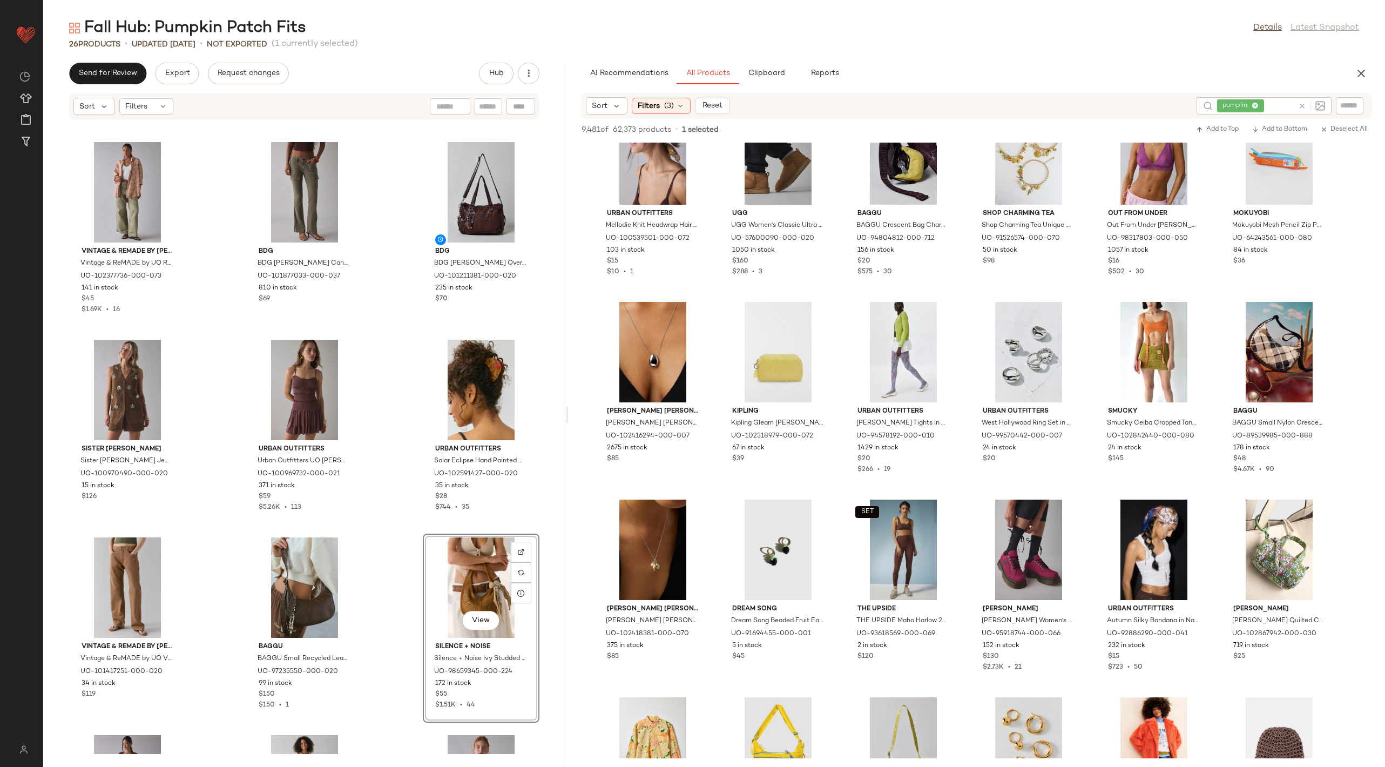
click at [382, 292] on div "Kimchi Blue Kimchi Blue [PERSON_NAME] Lace Ruffle Bell Sleeve Top in White, Wom…" at bounding box center [304, 437] width 522 height 634
